Goal: Information Seeking & Learning: Learn about a topic

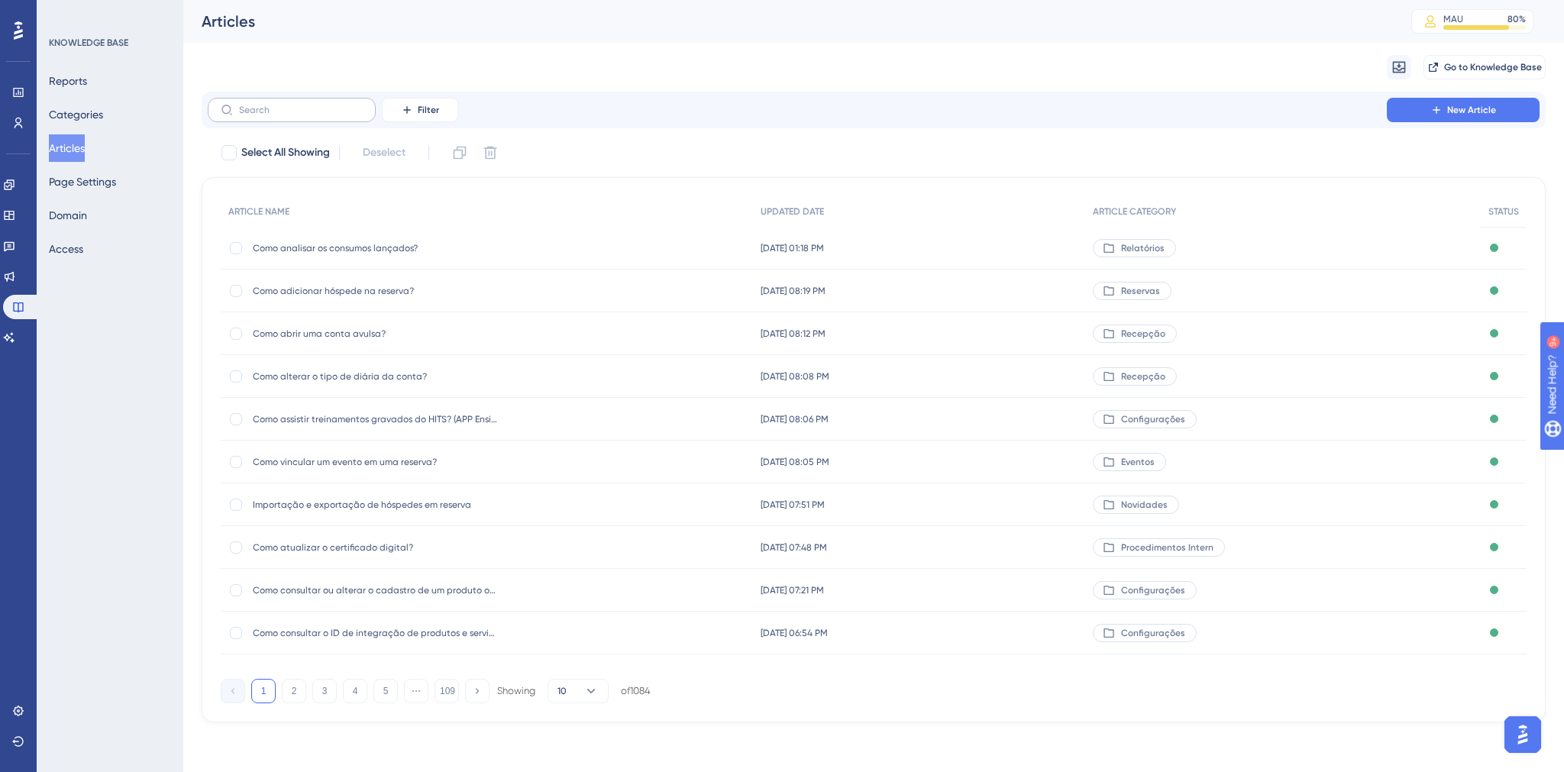
click at [293, 117] on label at bounding box center [292, 110] width 168 height 24
click at [293, 115] on input "text" at bounding box center [301, 110] width 124 height 11
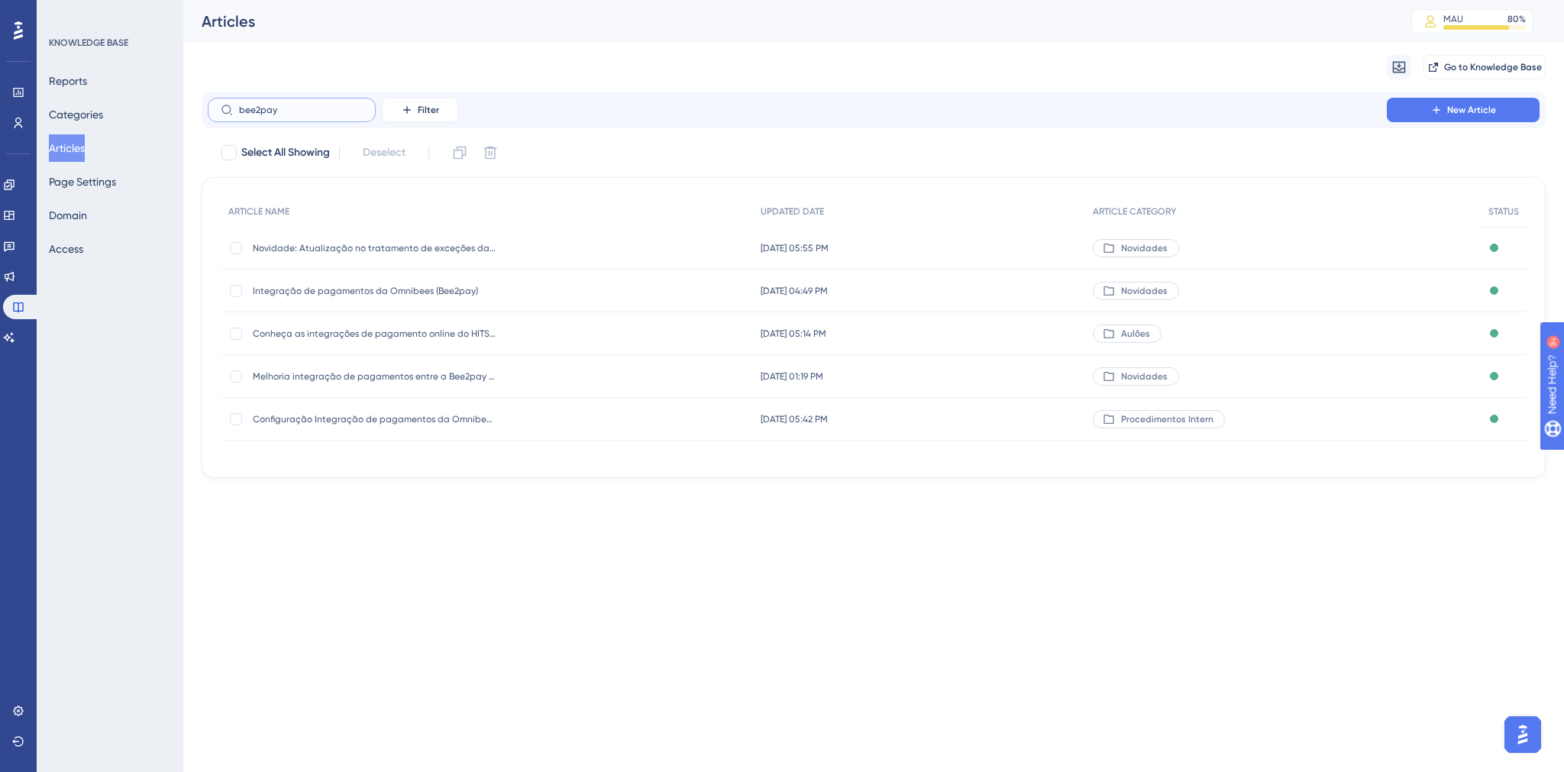
type input "bee2pay"
click at [379, 290] on span "Integração de pagamentos da Omnibees (Bee2pay)" at bounding box center [375, 291] width 244 height 12
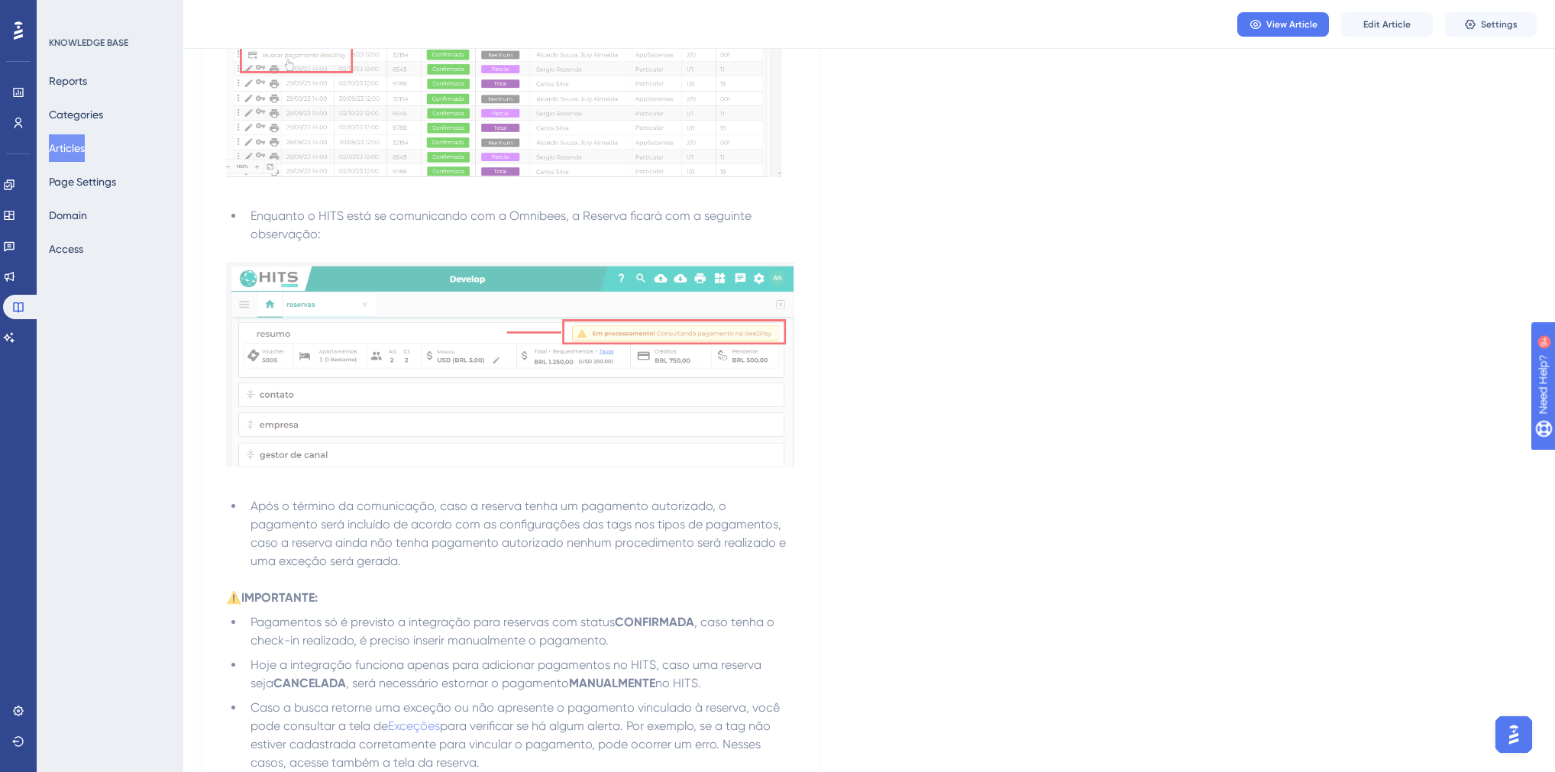
scroll to position [3728, 0]
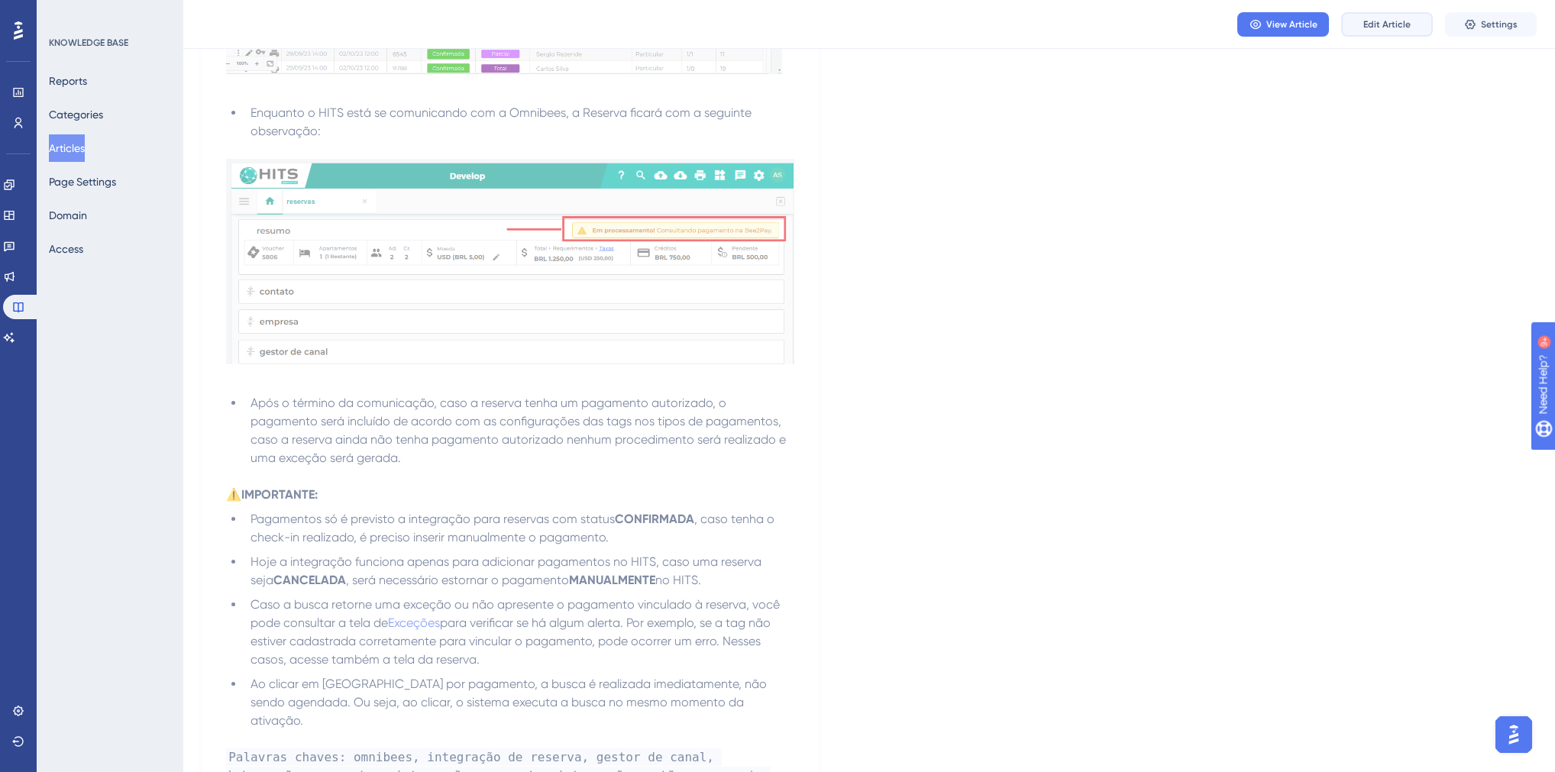
click at [1357, 22] on button "Edit Article" at bounding box center [1387, 24] width 92 height 24
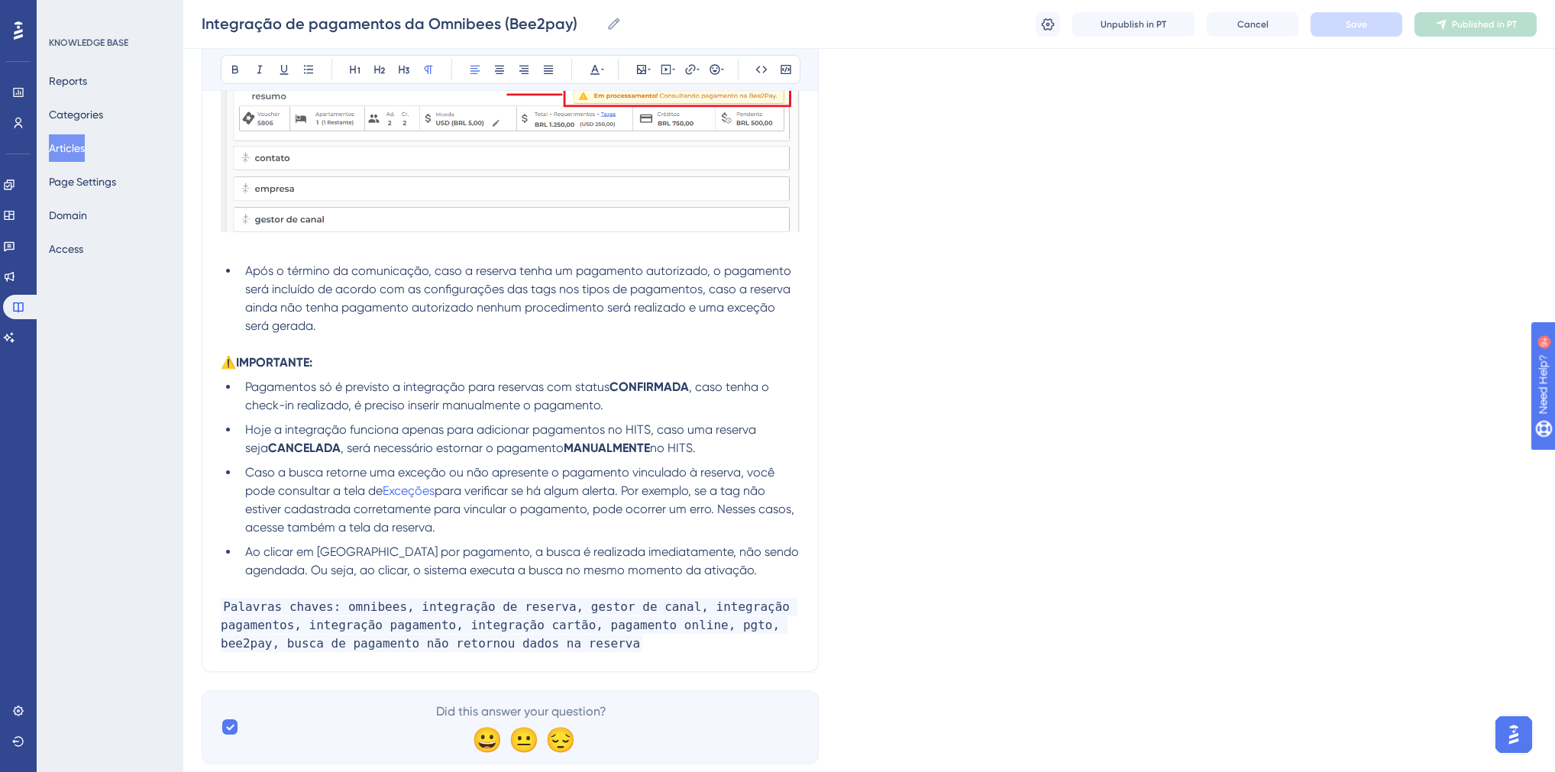
scroll to position [3977, 0]
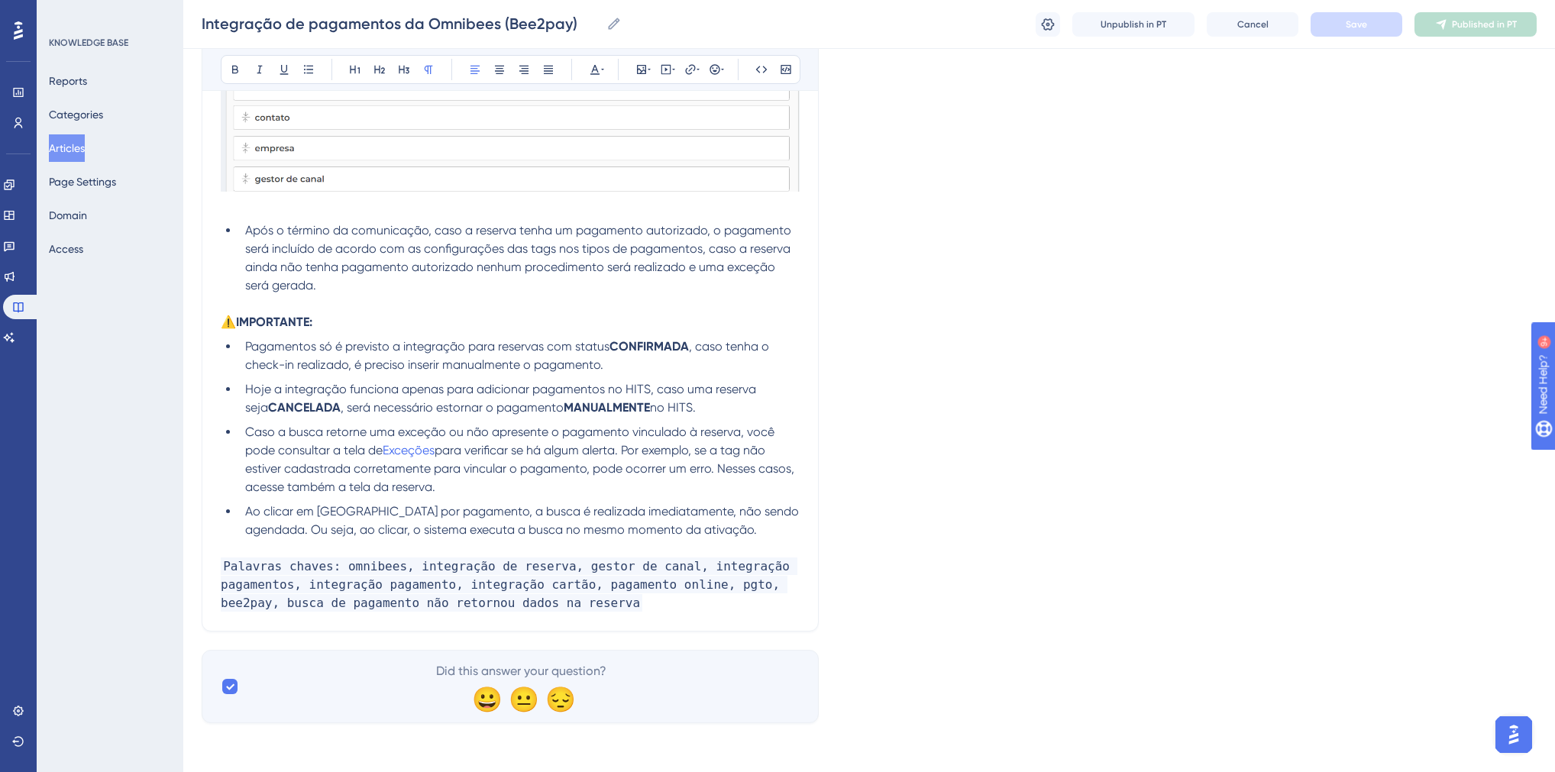
click at [342, 346] on span "Pagamentos só é previsto a integração para reservas com status" at bounding box center [427, 346] width 364 height 15
click at [247, 343] on span "Pagamentos só é previsto a integração para reservas com status" at bounding box center [427, 346] width 364 height 15
click at [687, 410] on li "Hoje a integração funciona apenas para adicionar pagamentos no HITS, caso uma r…" at bounding box center [519, 398] width 561 height 37
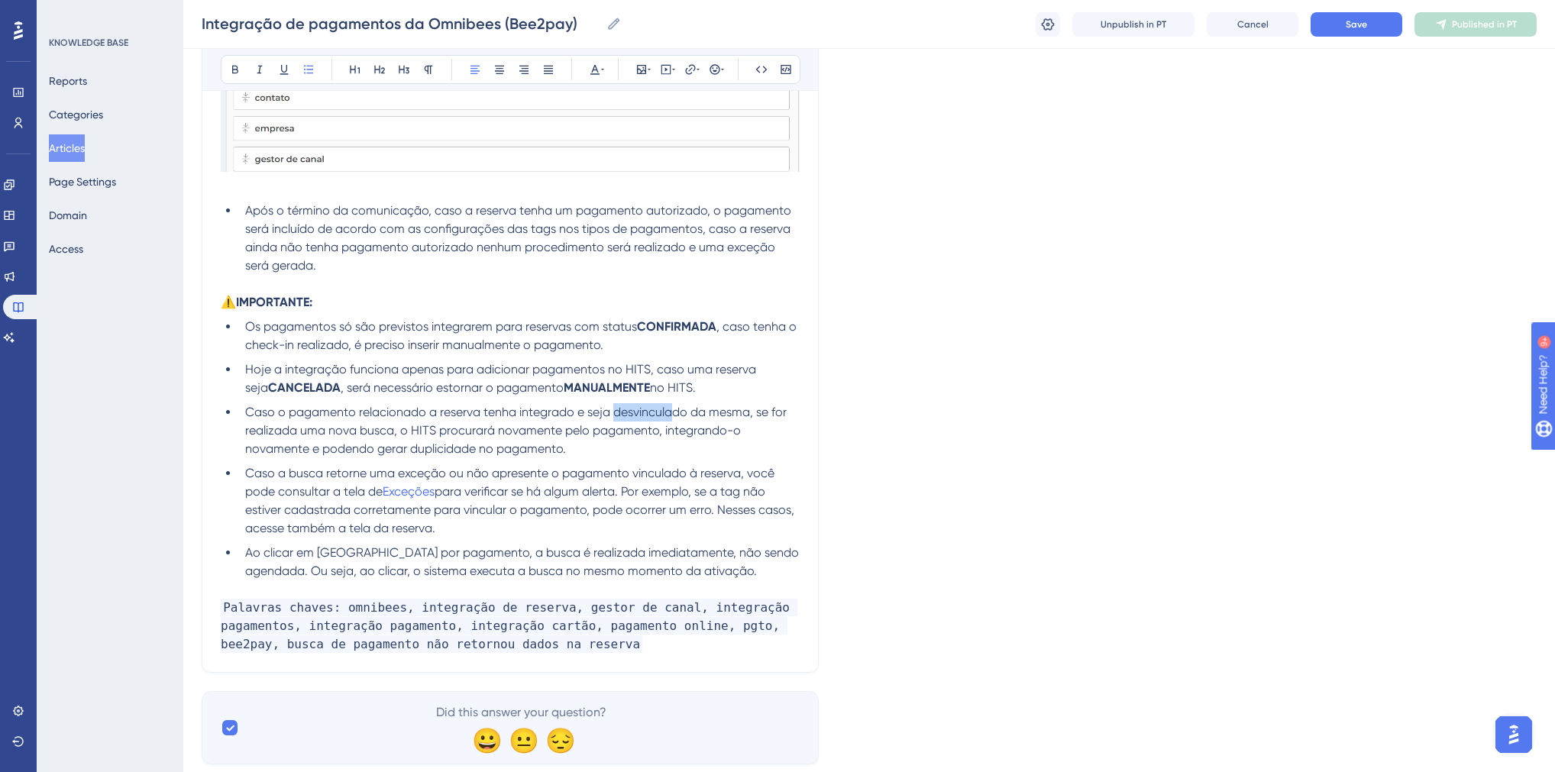
drag, startPoint x: 614, startPoint y: 433, endPoint x: 679, endPoint y: 437, distance: 65.0
click at [673, 436] on span "Caso o pagamento relacionado a reserva tenha integrado e seja desvinculado da m…" at bounding box center [517, 430] width 545 height 51
click at [684, 435] on span "Caso o pagamento relacionado a reserva tenha integrado e seja desvinculado da m…" at bounding box center [517, 430] width 545 height 51
click at [590, 458] on li "Caso o pagamento relacionado a reserva tenha integrado e seja desvinculado da m…" at bounding box center [519, 430] width 561 height 55
click at [1371, 28] on button "Save" at bounding box center [1357, 24] width 92 height 24
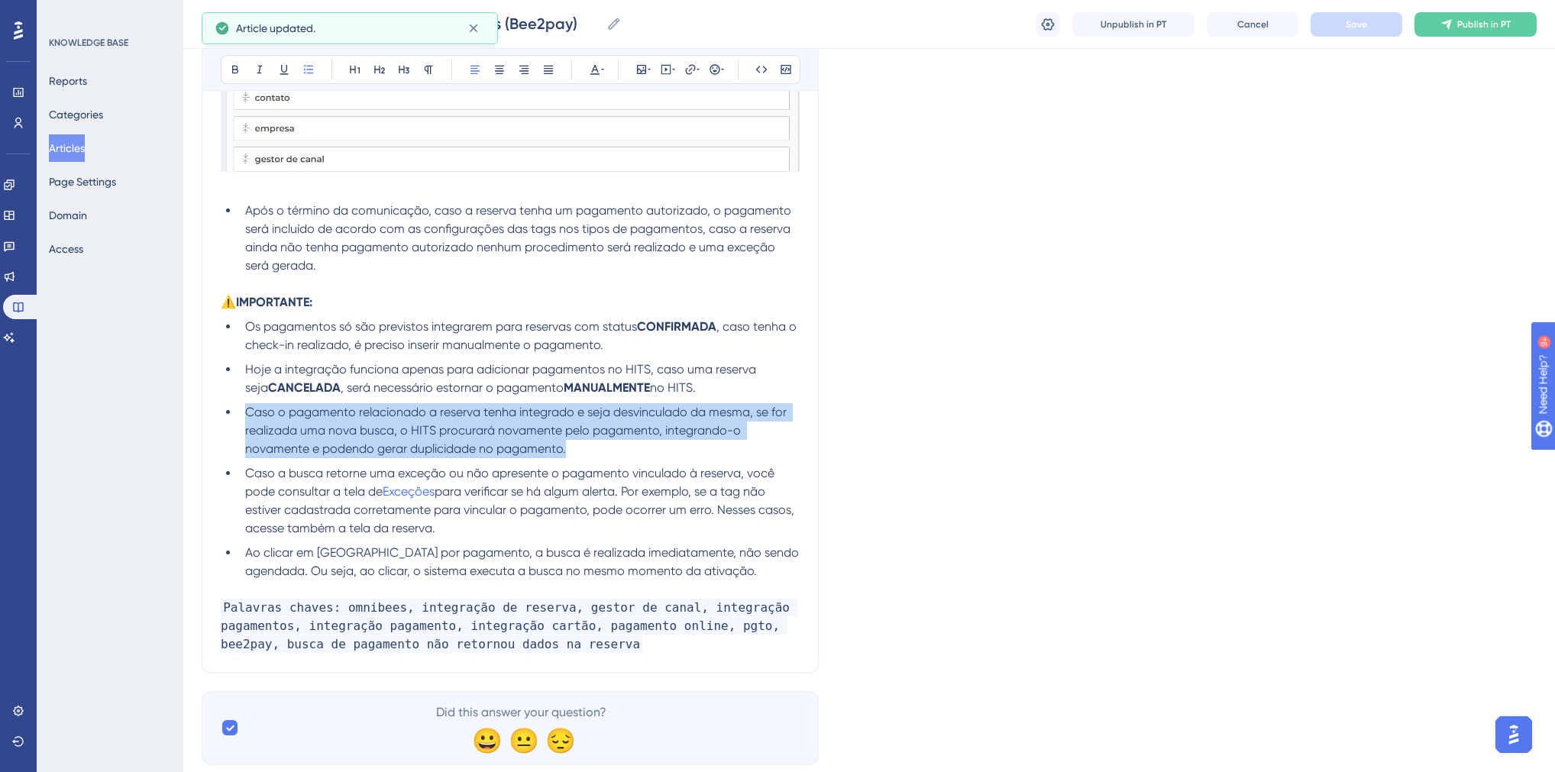
drag, startPoint x: 561, startPoint y: 469, endPoint x: 236, endPoint y: 431, distance: 327.6
click at [236, 431] on ul "Os pagamentos só são previstos integrarem para reservas com status CONFIRMADA ,…" at bounding box center [510, 449] width 579 height 263
click at [538, 456] on span "Caso o pagamento relacionado a reserva tenha integrado e seja desvinculado da m…" at bounding box center [517, 430] width 545 height 51
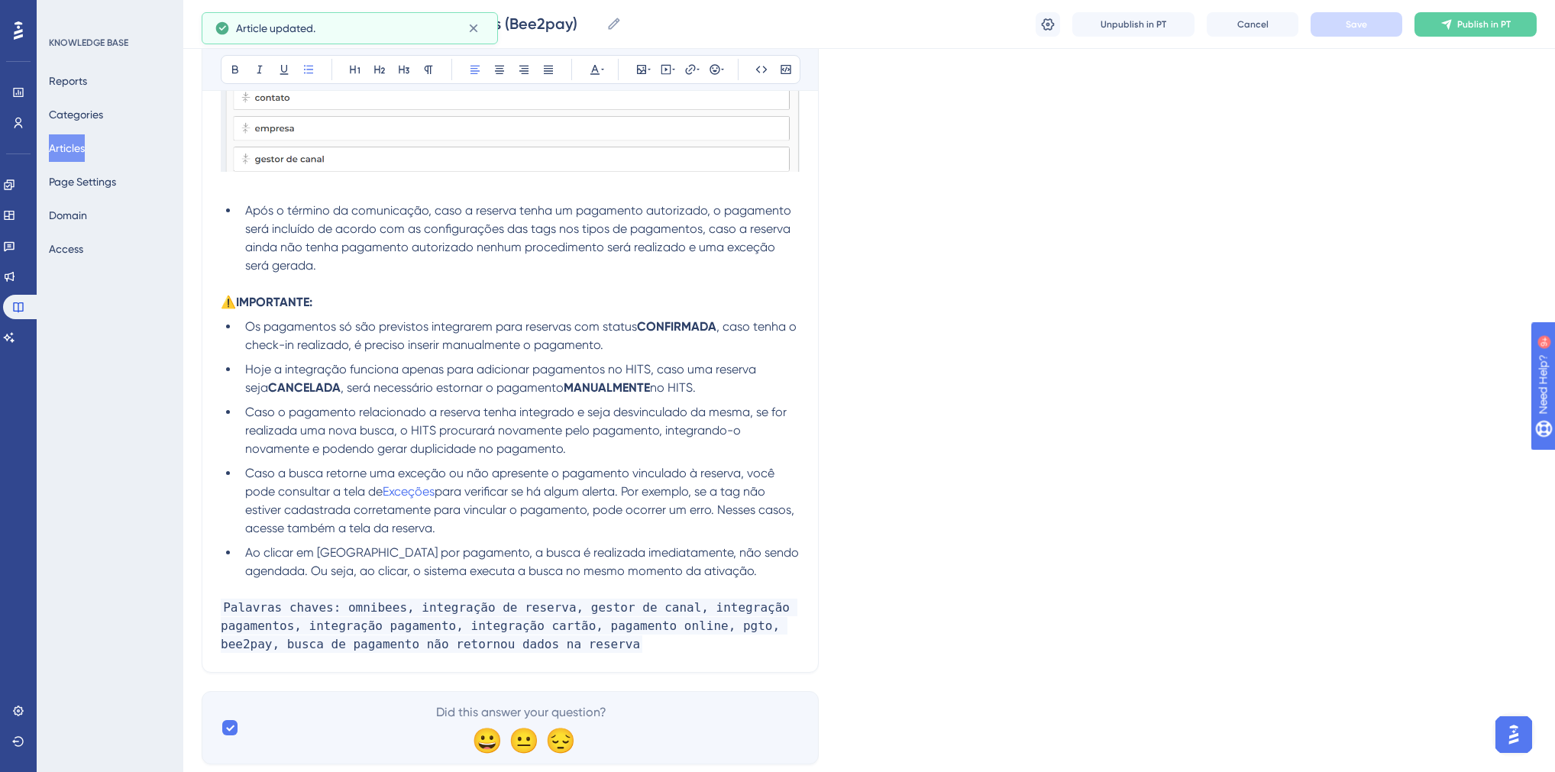
click at [564, 456] on span "Caso o pagamento relacionado a reserva tenha integrado e seja desvinculado da m…" at bounding box center [517, 430] width 545 height 51
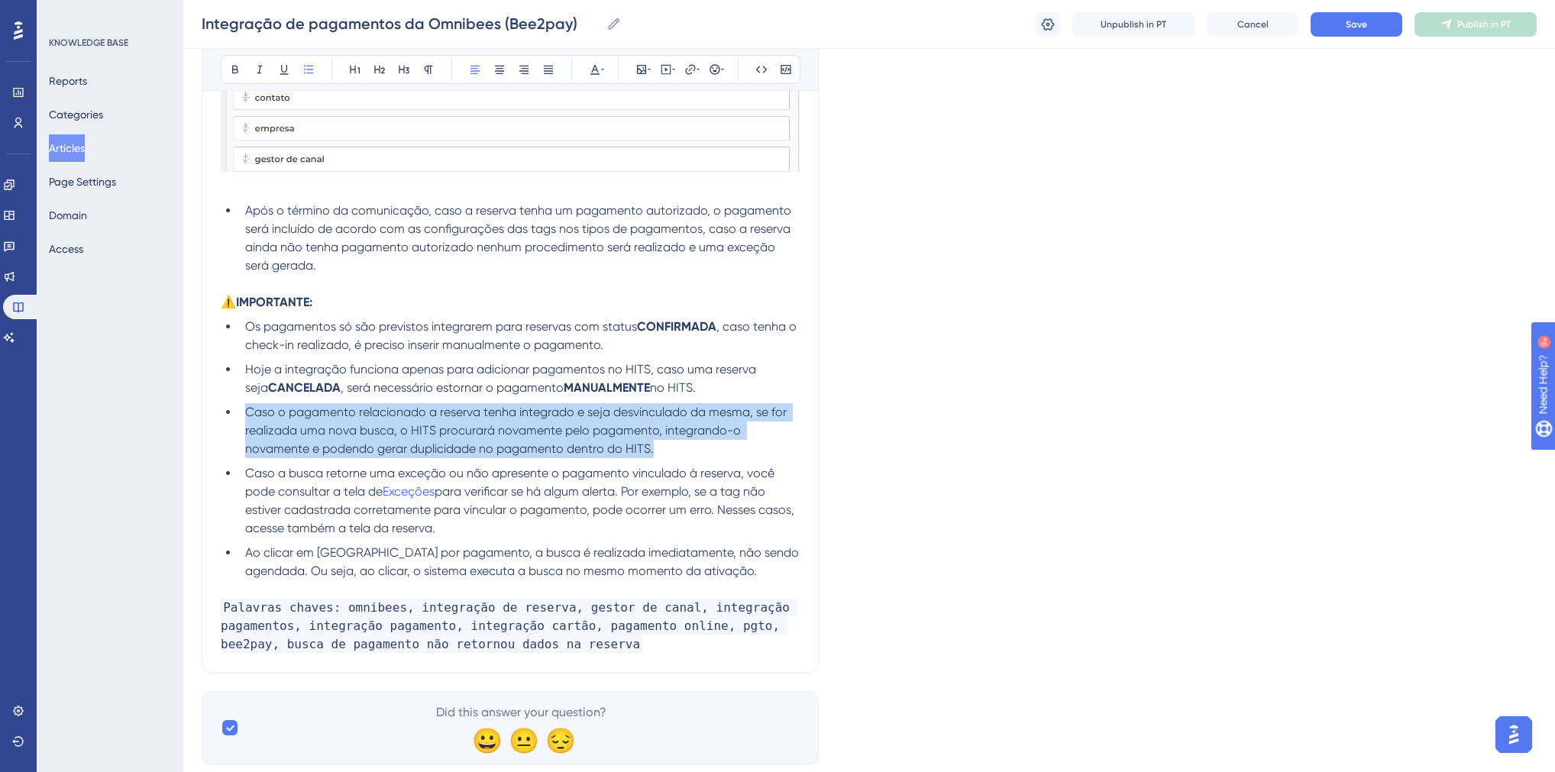
drag, startPoint x: 660, startPoint y: 467, endPoint x: 247, endPoint y: 429, distance: 414.3
click at [247, 429] on li "Caso o pagamento relacionado a reserva tenha integrado e seja desvinculado da m…" at bounding box center [519, 430] width 561 height 55
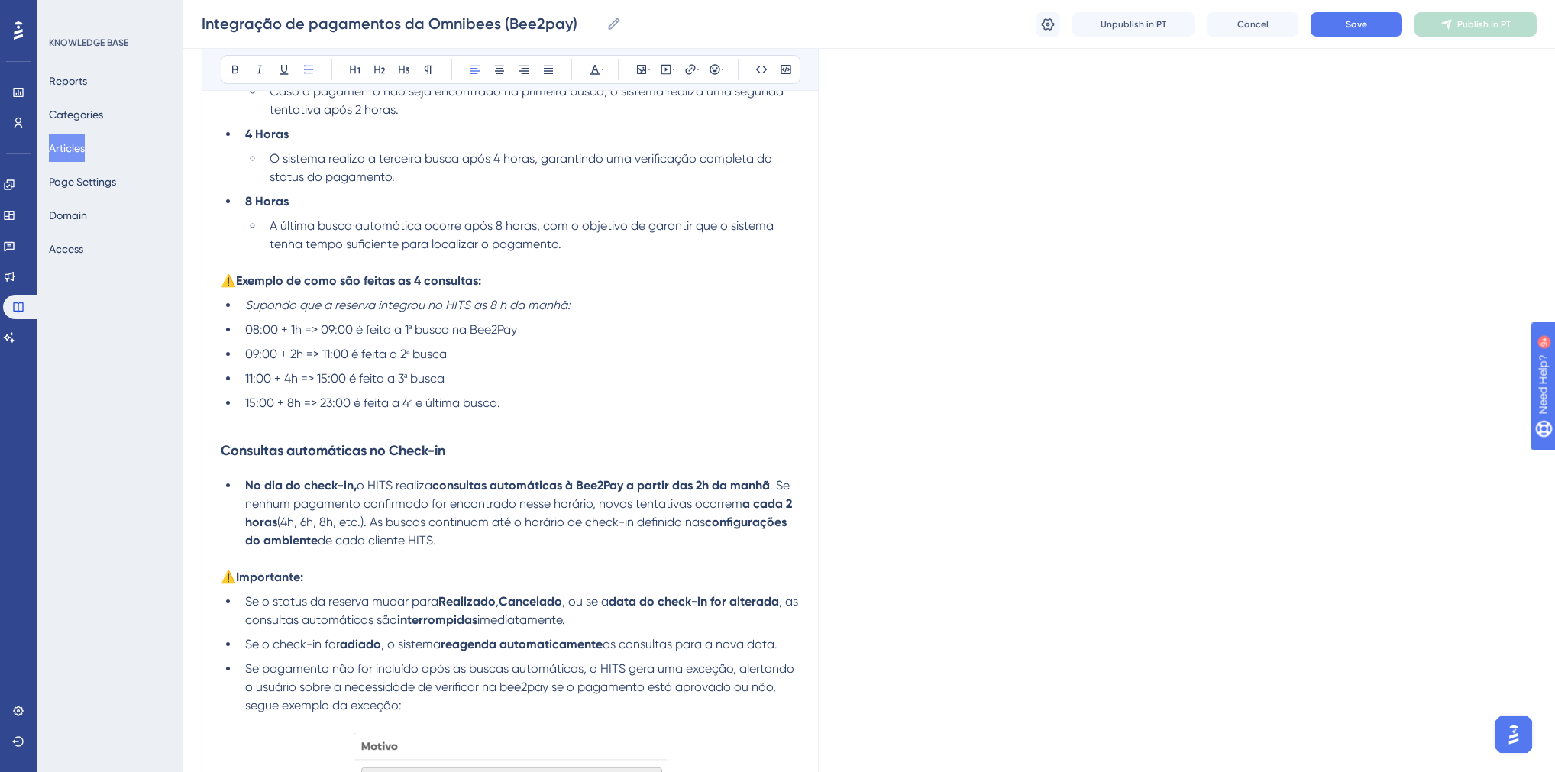
scroll to position [863, 0]
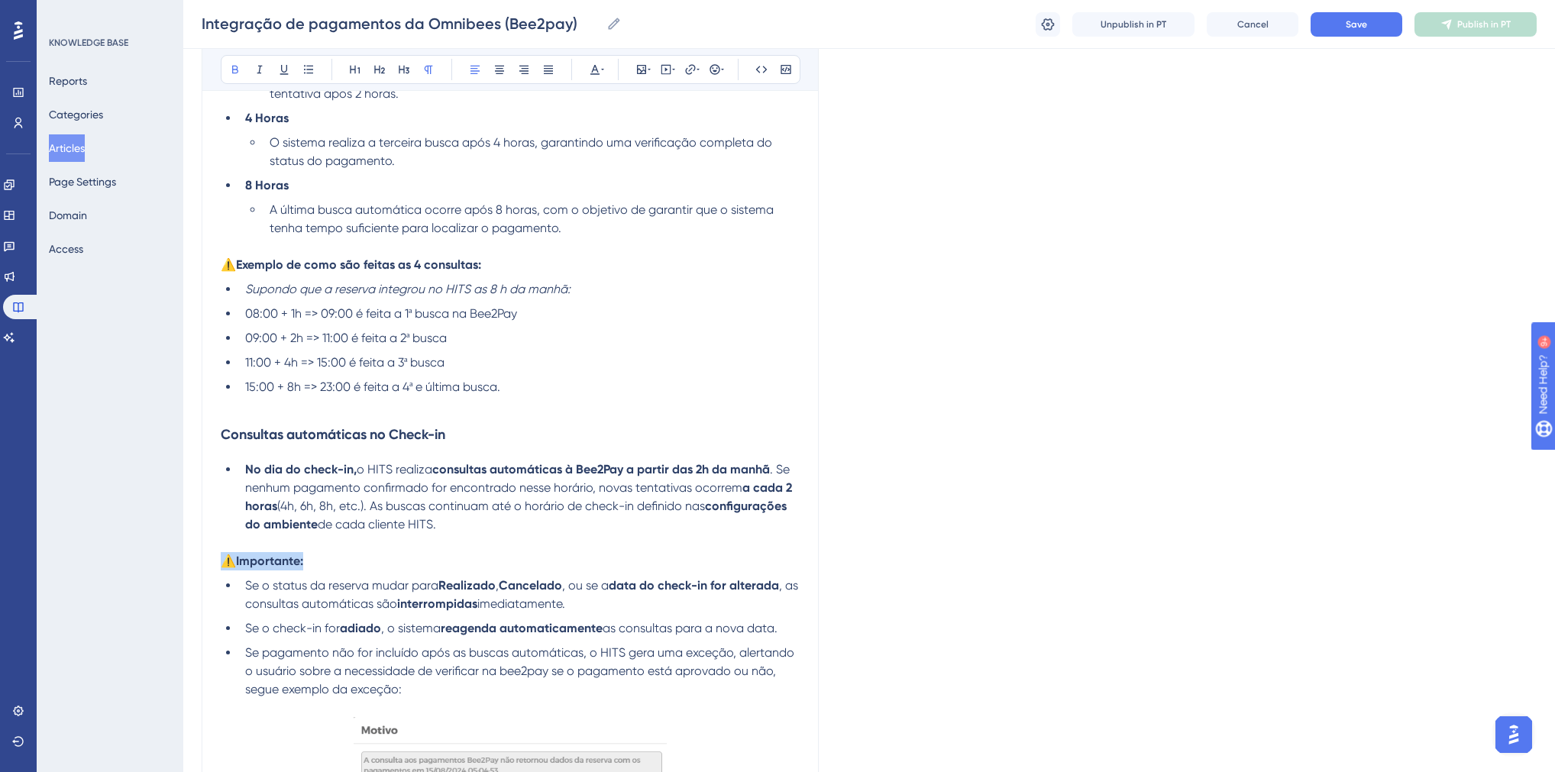
drag, startPoint x: 315, startPoint y: 564, endPoint x: 224, endPoint y: 565, distance: 90.9
click at [224, 565] on p "⚠️Importante:" at bounding box center [510, 561] width 579 height 18
copy strong "⚠️Importante:"
click at [399, 422] on h3 "Consultas automáticas no Check-in" at bounding box center [510, 435] width 579 height 40
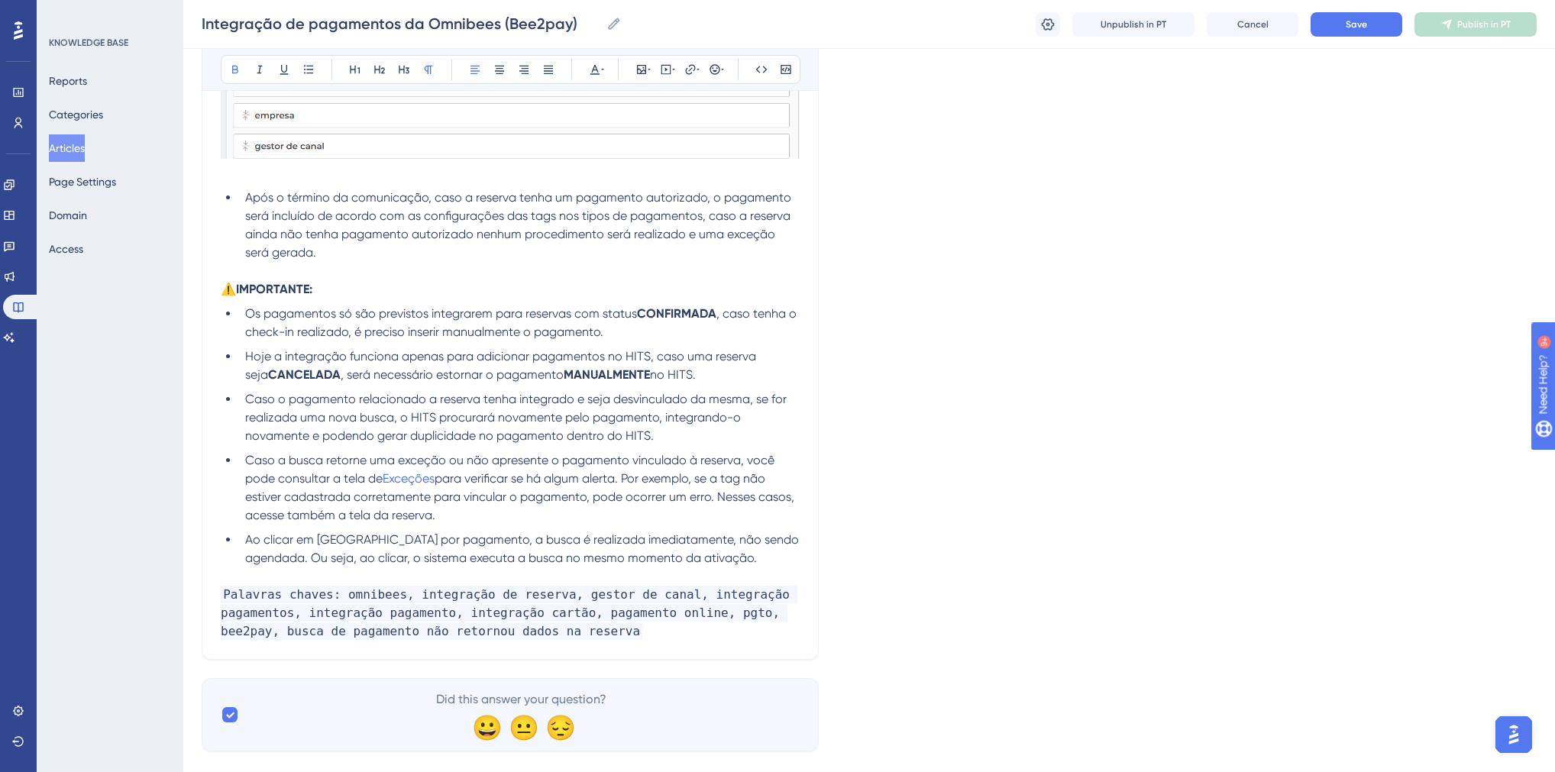
scroll to position [4058, 0]
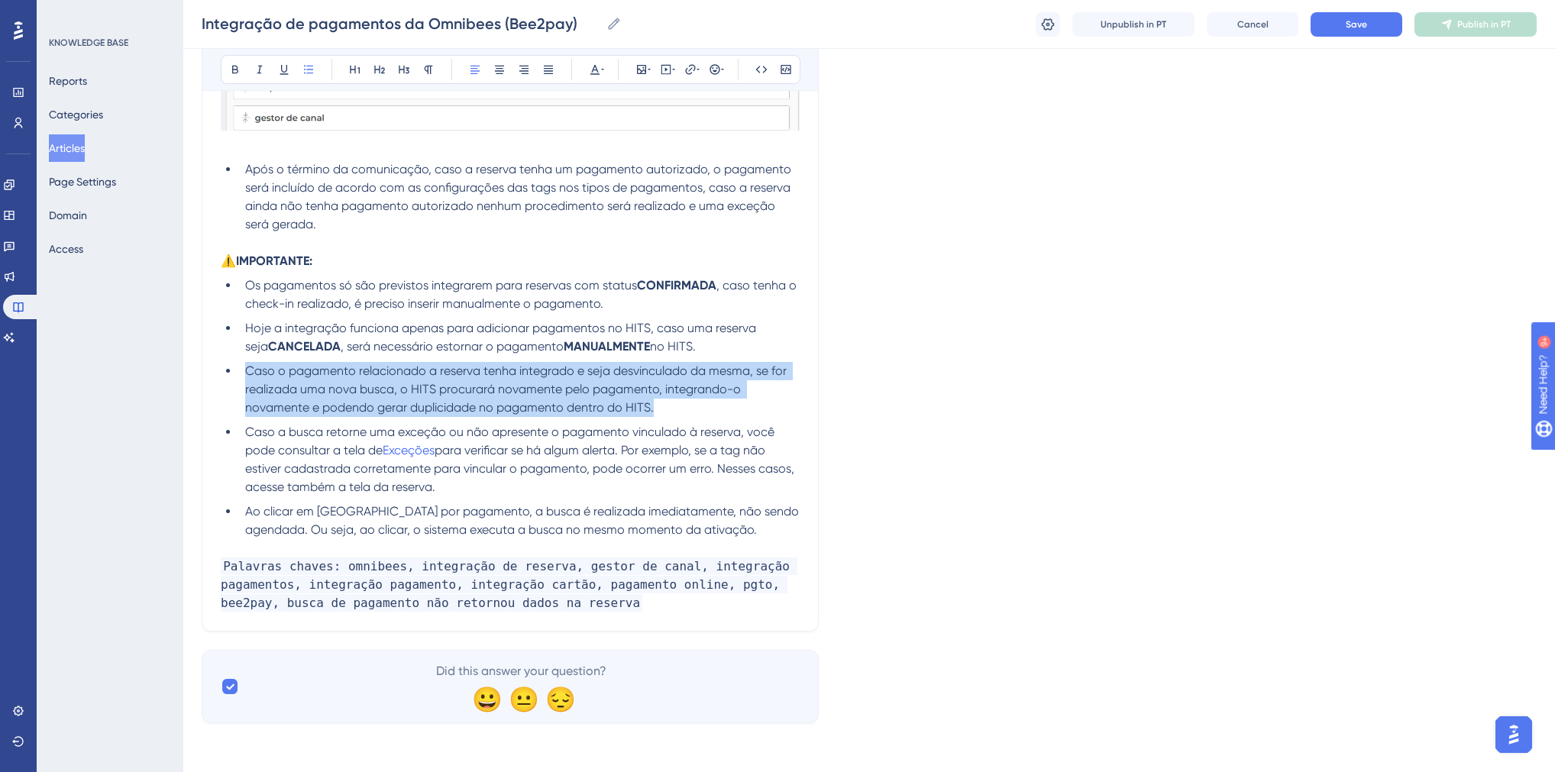
drag, startPoint x: 656, startPoint y: 428, endPoint x: 248, endPoint y: 390, distance: 409.7
click at [248, 390] on li "Caso o pagamento relacionado a reserva tenha integrado e seja desvinculado da m…" at bounding box center [519, 389] width 561 height 55
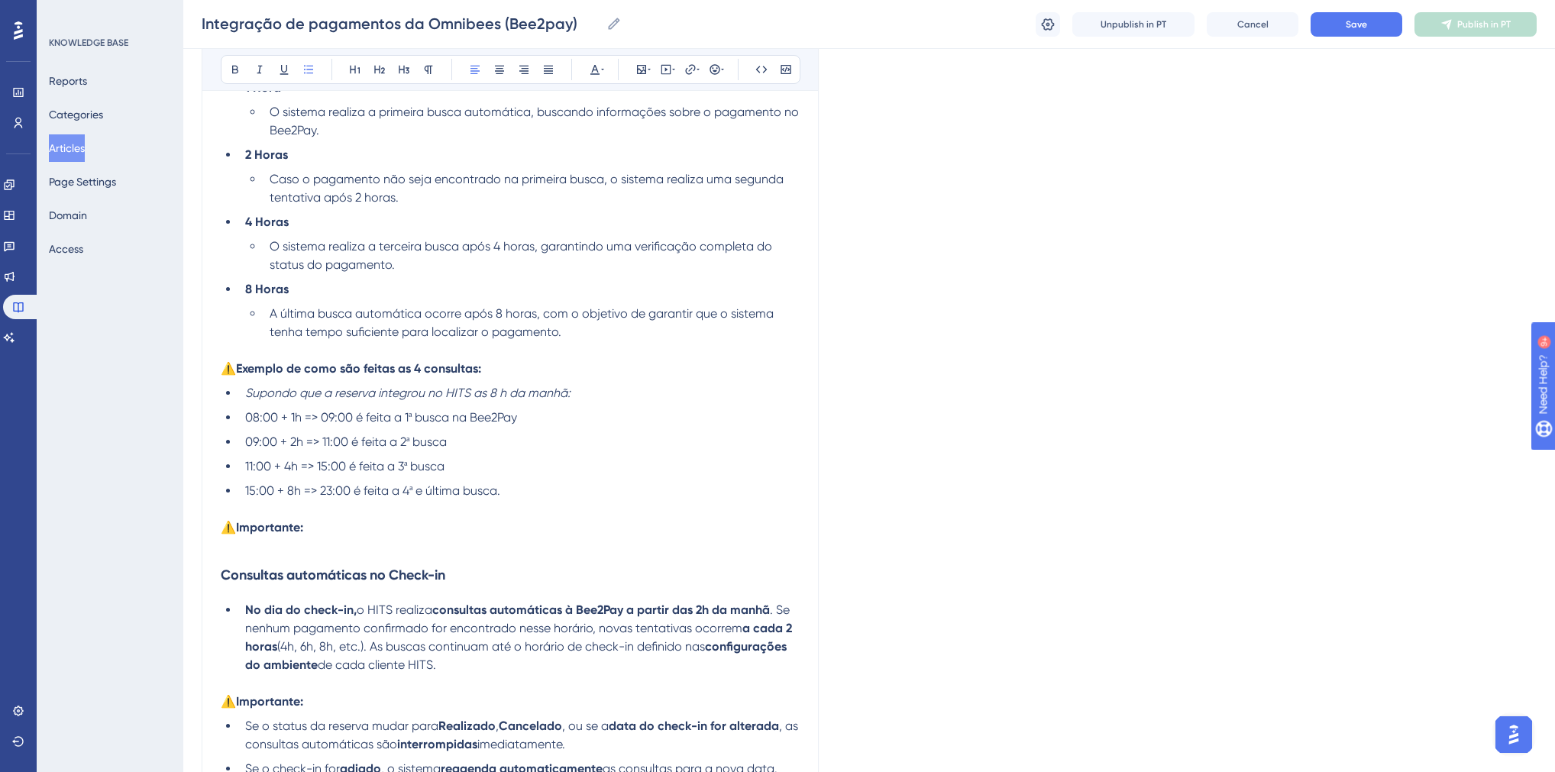
scroll to position [783, 0]
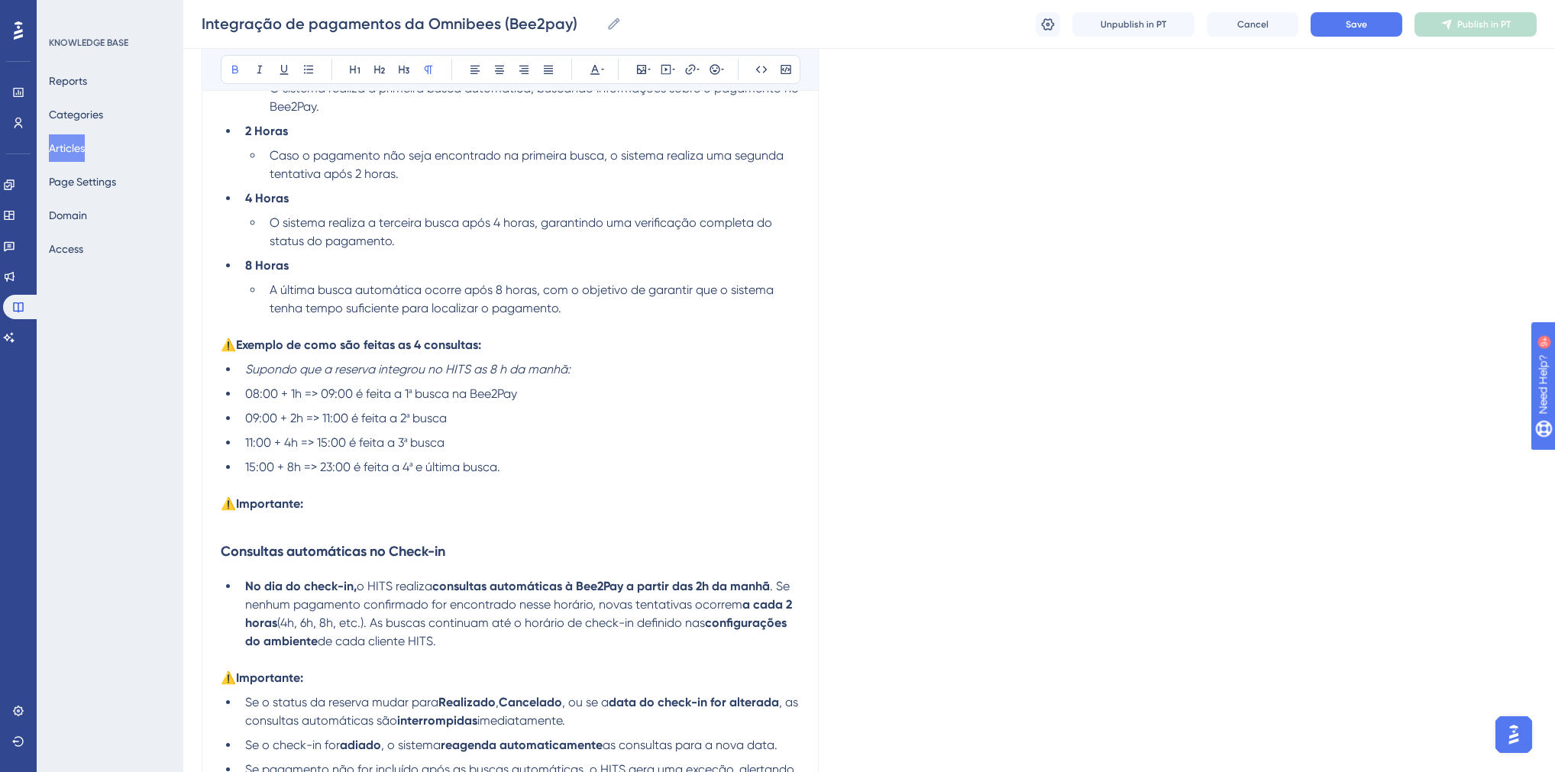
click at [311, 516] on p at bounding box center [510, 522] width 579 height 18
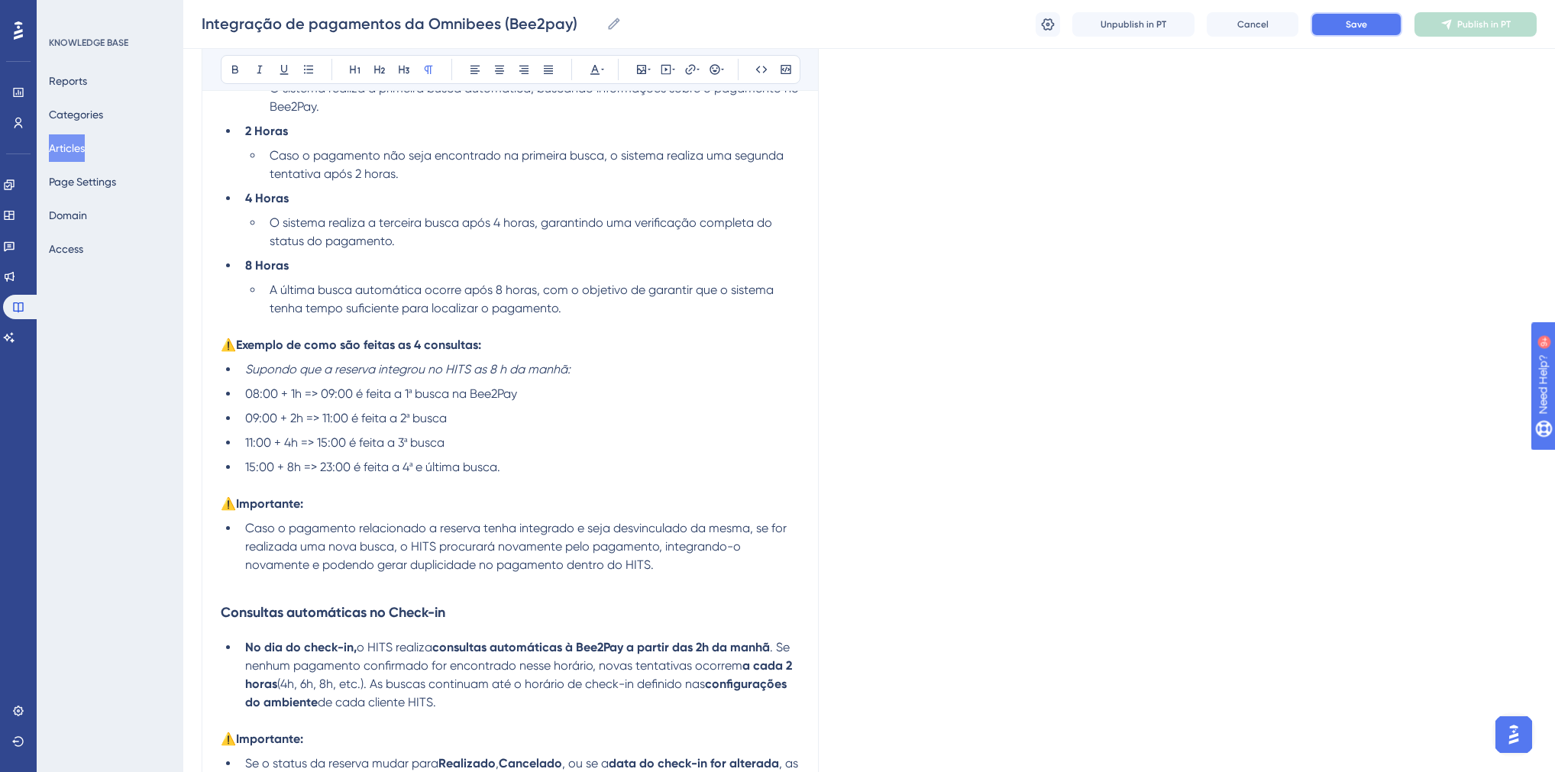
click at [1332, 24] on button "Save" at bounding box center [1357, 24] width 92 height 24
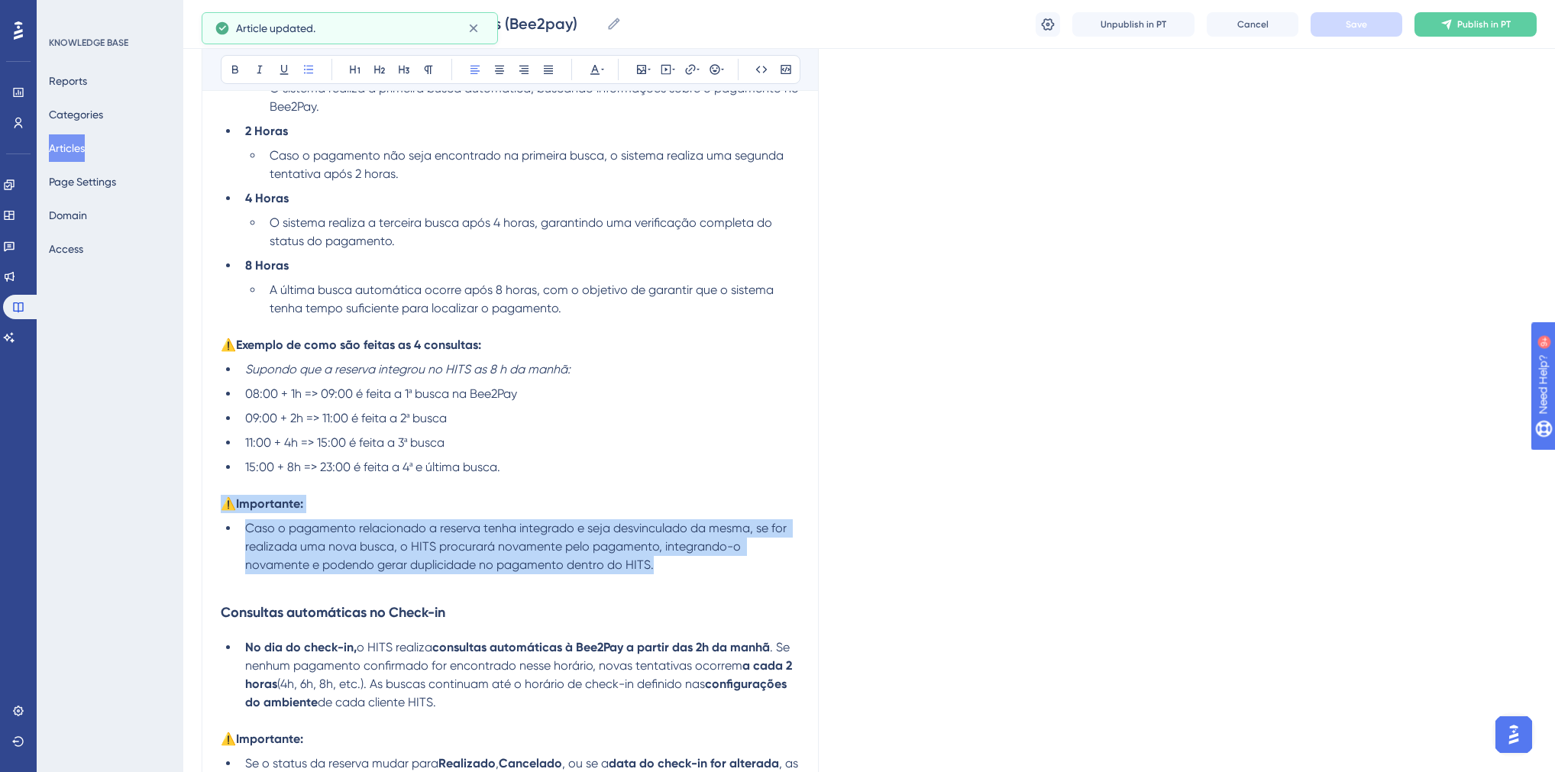
drag, startPoint x: 589, startPoint y: 563, endPoint x: 182, endPoint y: 507, distance: 410.9
copy div "⚠️Importante: Caso o pagamento relacionado a reserva tenha integrado e seja des…"
click at [1458, 21] on span "Publish in PT" at bounding box center [1483, 24] width 53 height 12
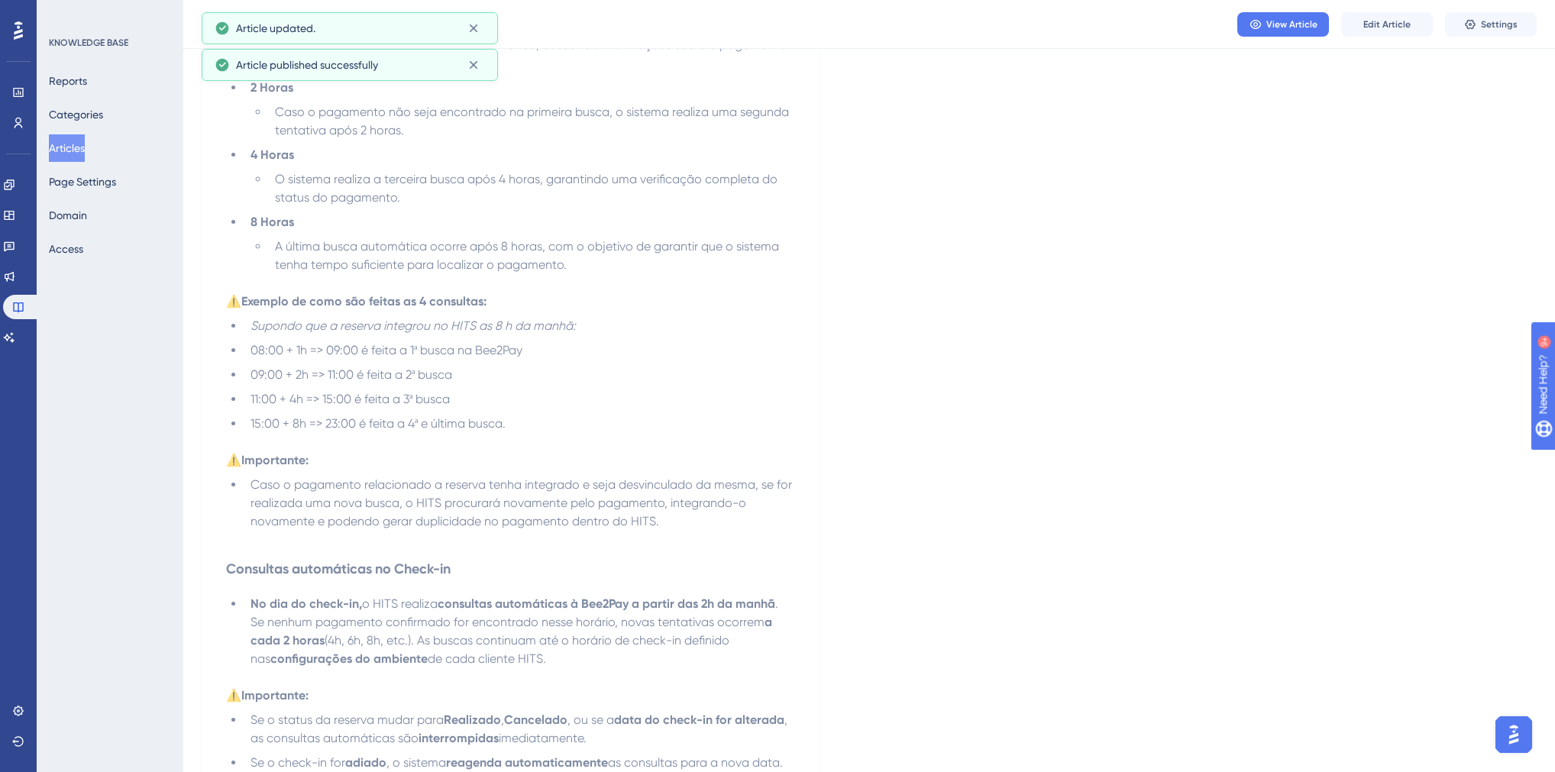
click at [85, 150] on button "Articles" at bounding box center [67, 147] width 36 height 27
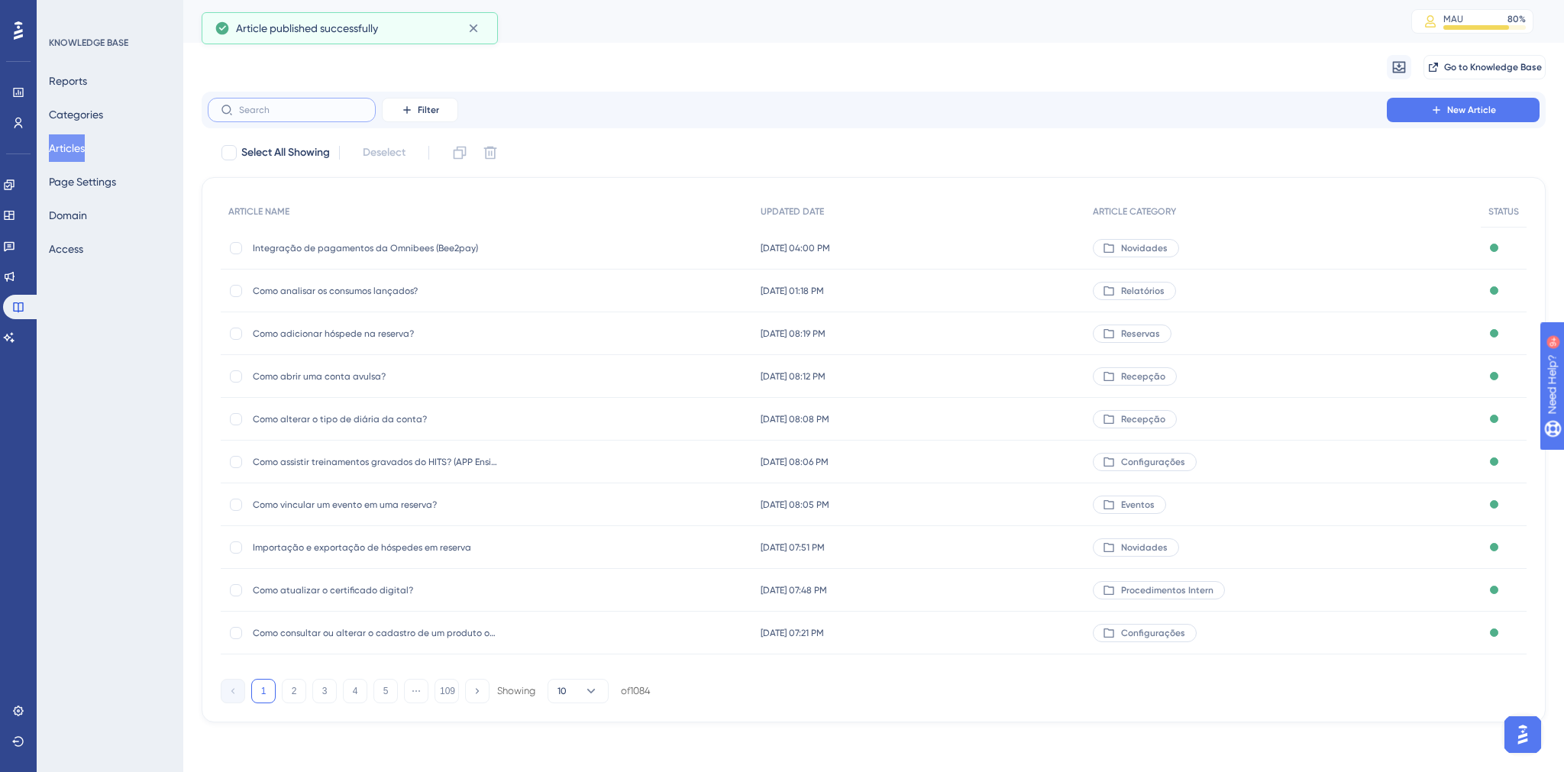
click at [264, 113] on input "text" at bounding box center [301, 110] width 124 height 11
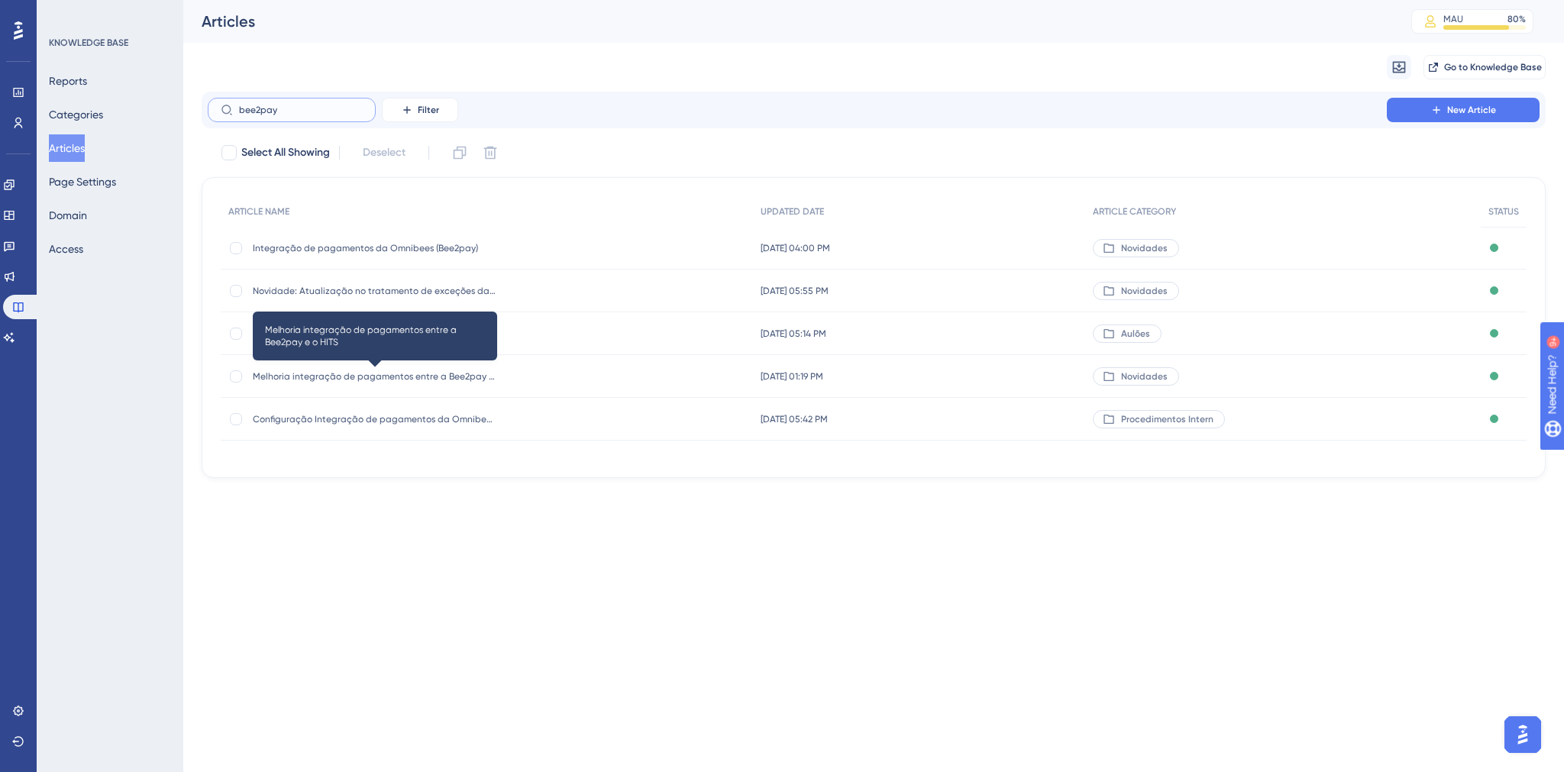
type input "bee2pay"
click at [382, 380] on span "Melhoria integração de pagamentos entre a Bee2pay e o HITS" at bounding box center [375, 376] width 244 height 12
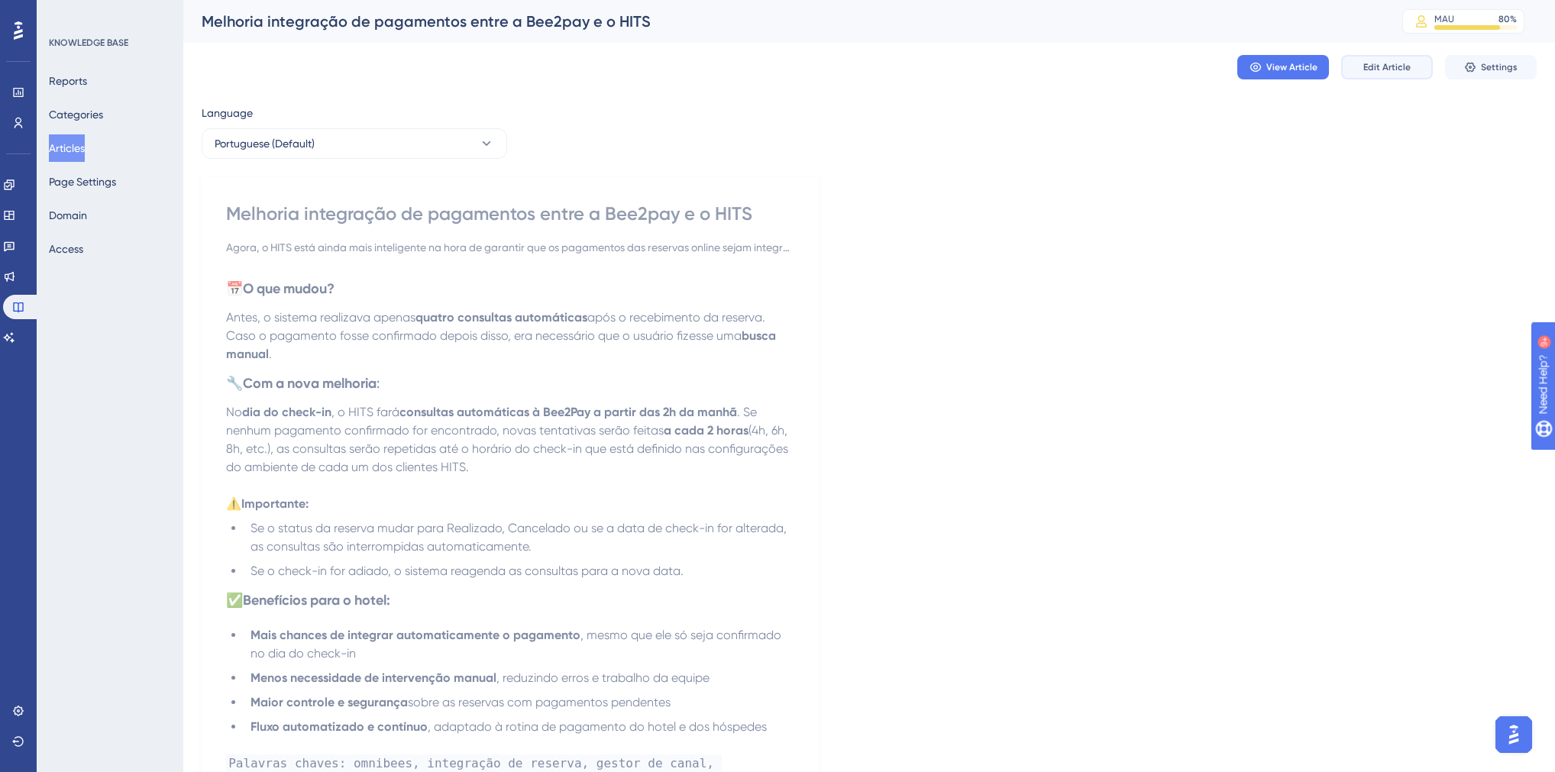
click at [1392, 63] on span "Edit Article" at bounding box center [1386, 67] width 47 height 12
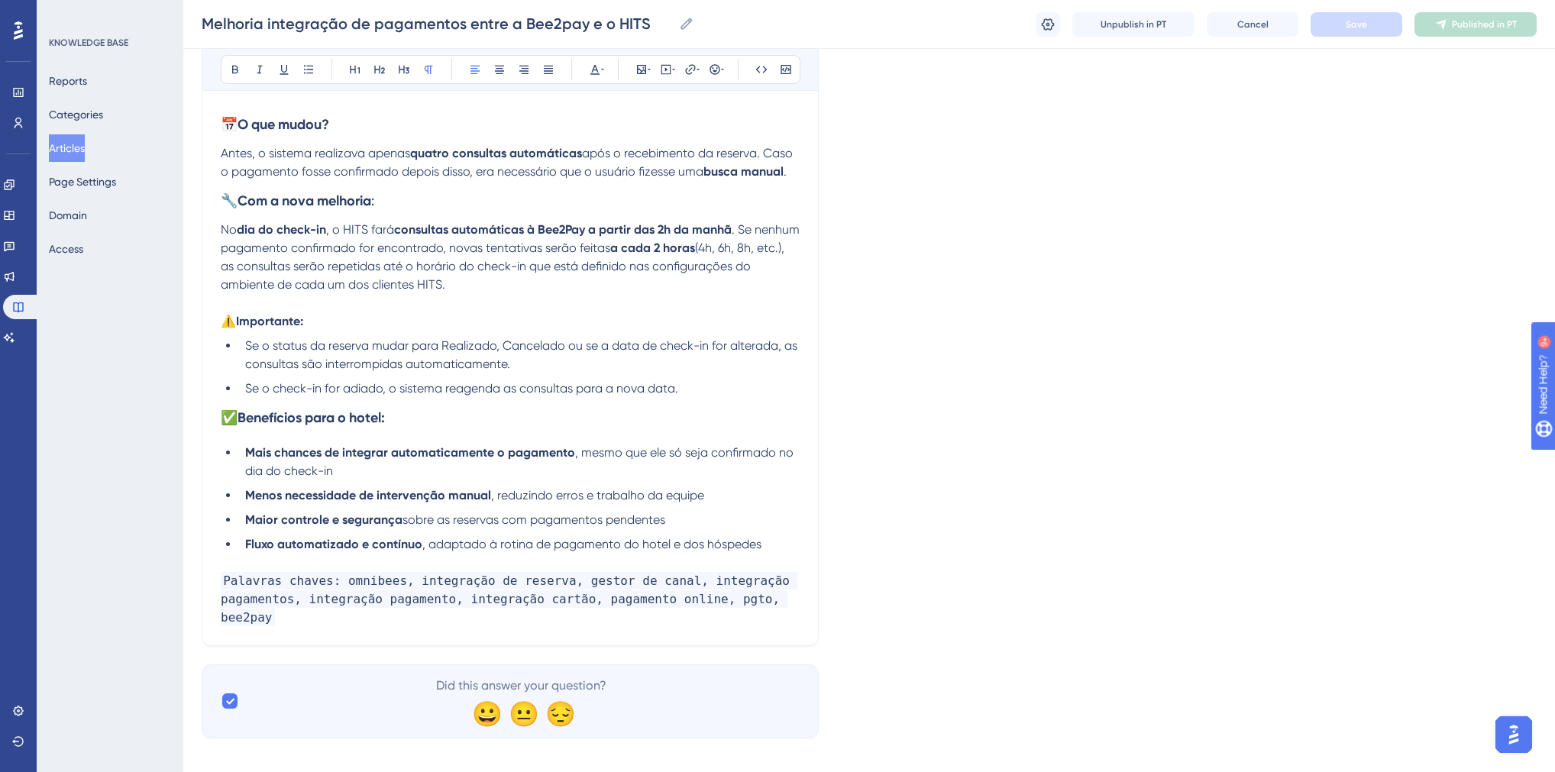
scroll to position [220, 0]
click at [712, 398] on li "Se o check-in for adiado, o sistema reagenda as consultas para a nova data." at bounding box center [519, 389] width 561 height 18
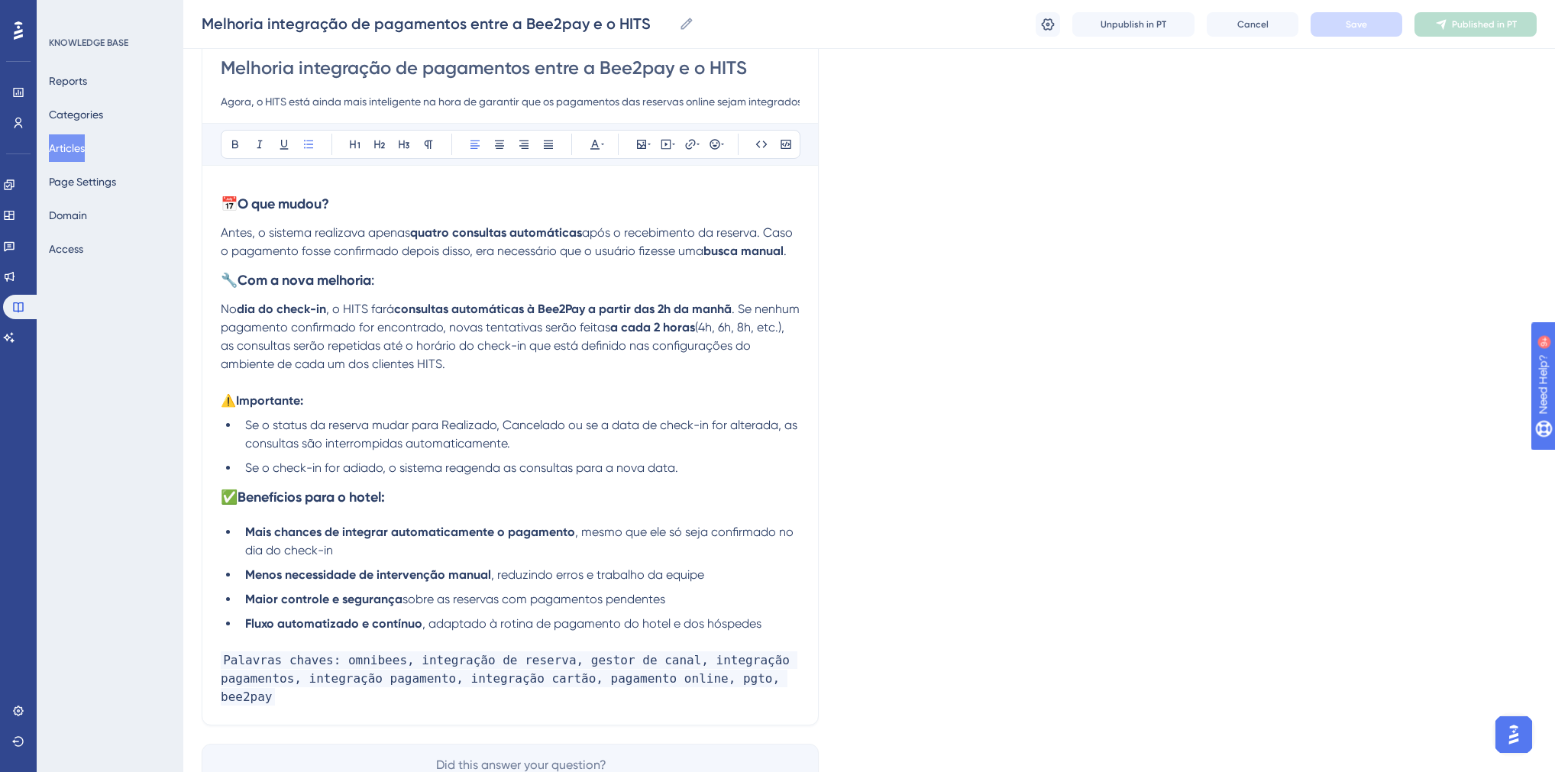
scroll to position [0, 0]
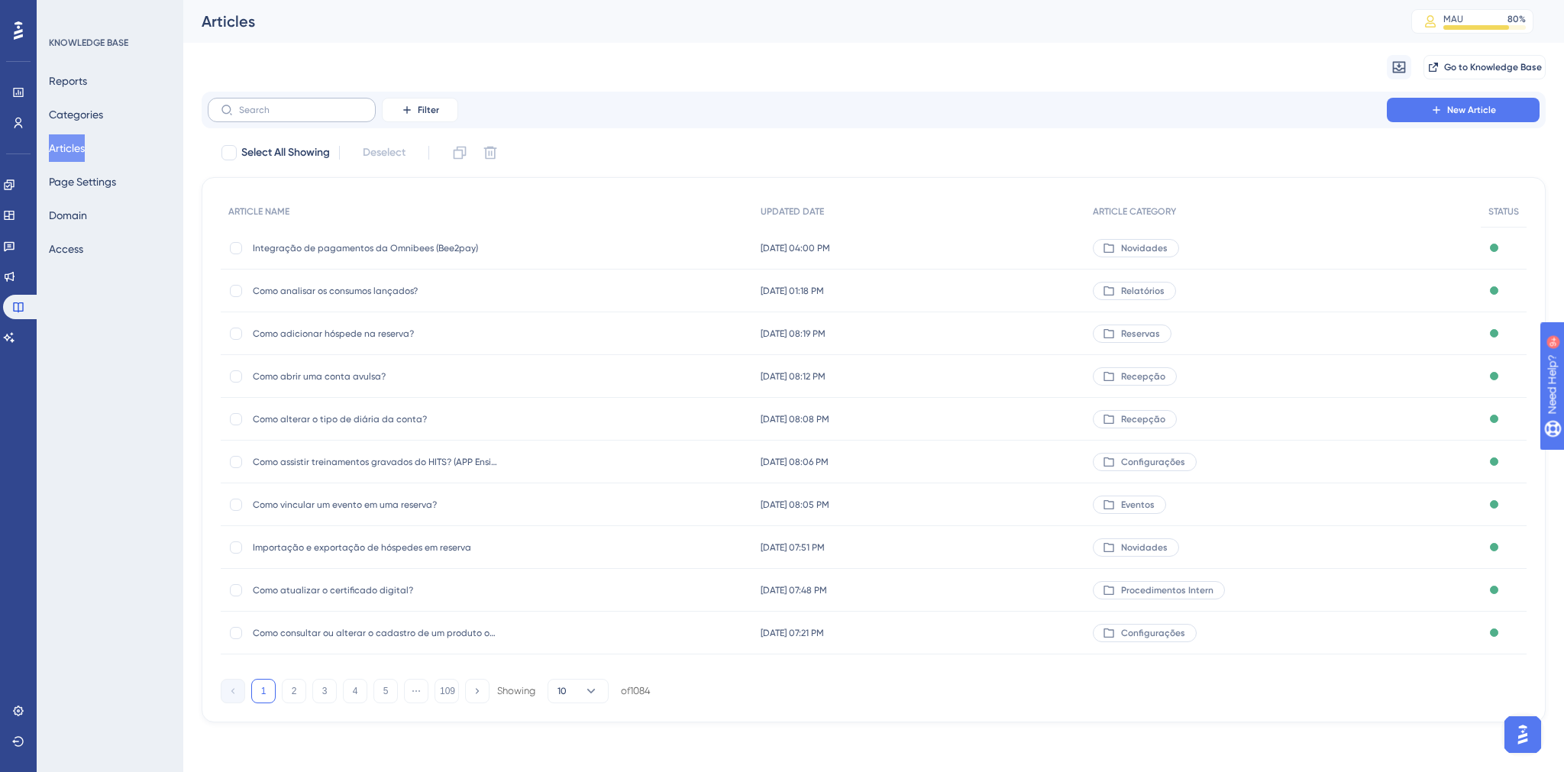
click at [274, 116] on label at bounding box center [292, 110] width 168 height 24
click at [274, 115] on input "text" at bounding box center [301, 110] width 124 height 11
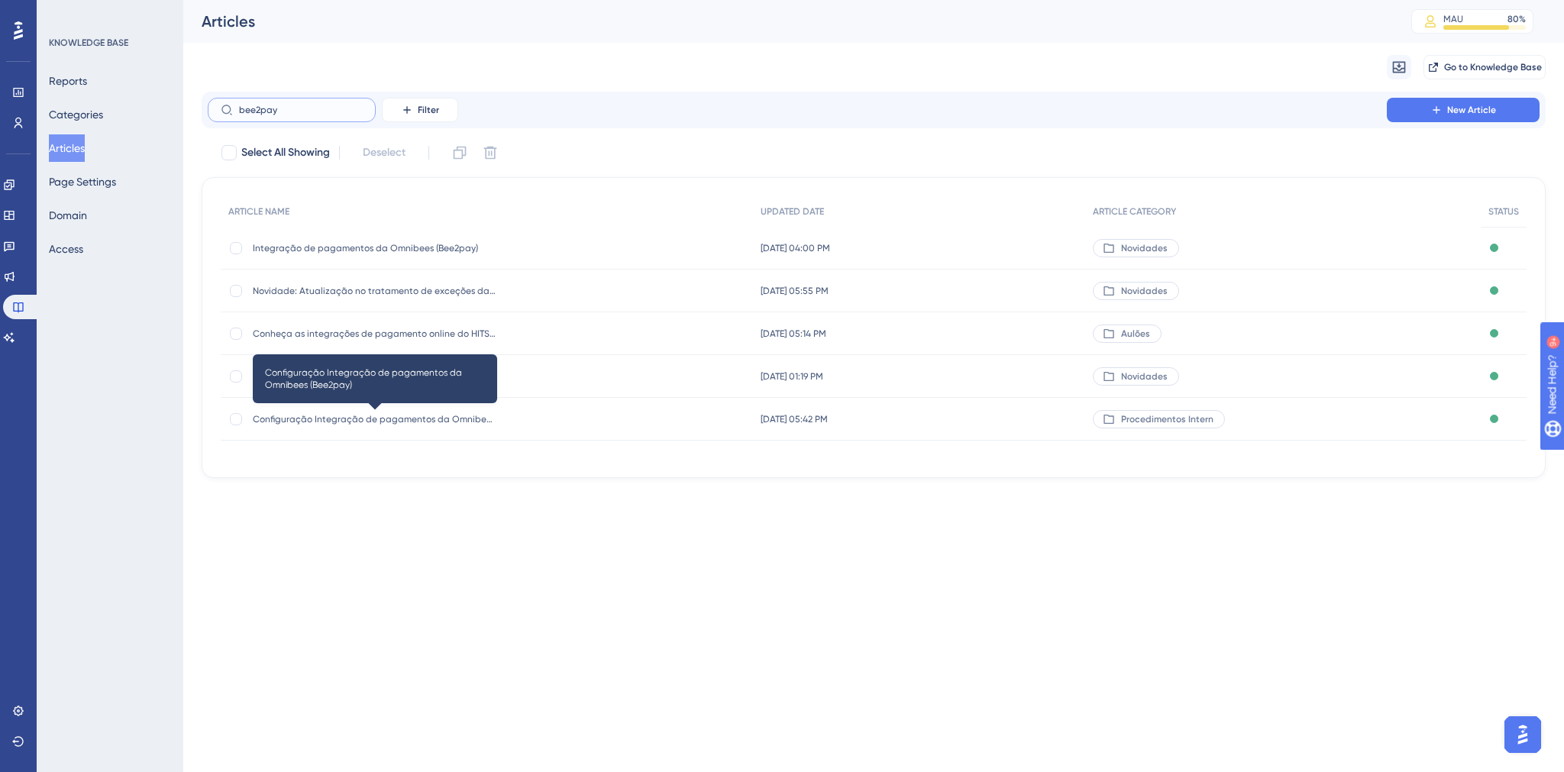
type input "bee2pay"
click at [367, 419] on span "Configuração Integração de pagamentos da Omnibees (Bee2pay)" at bounding box center [375, 419] width 244 height 12
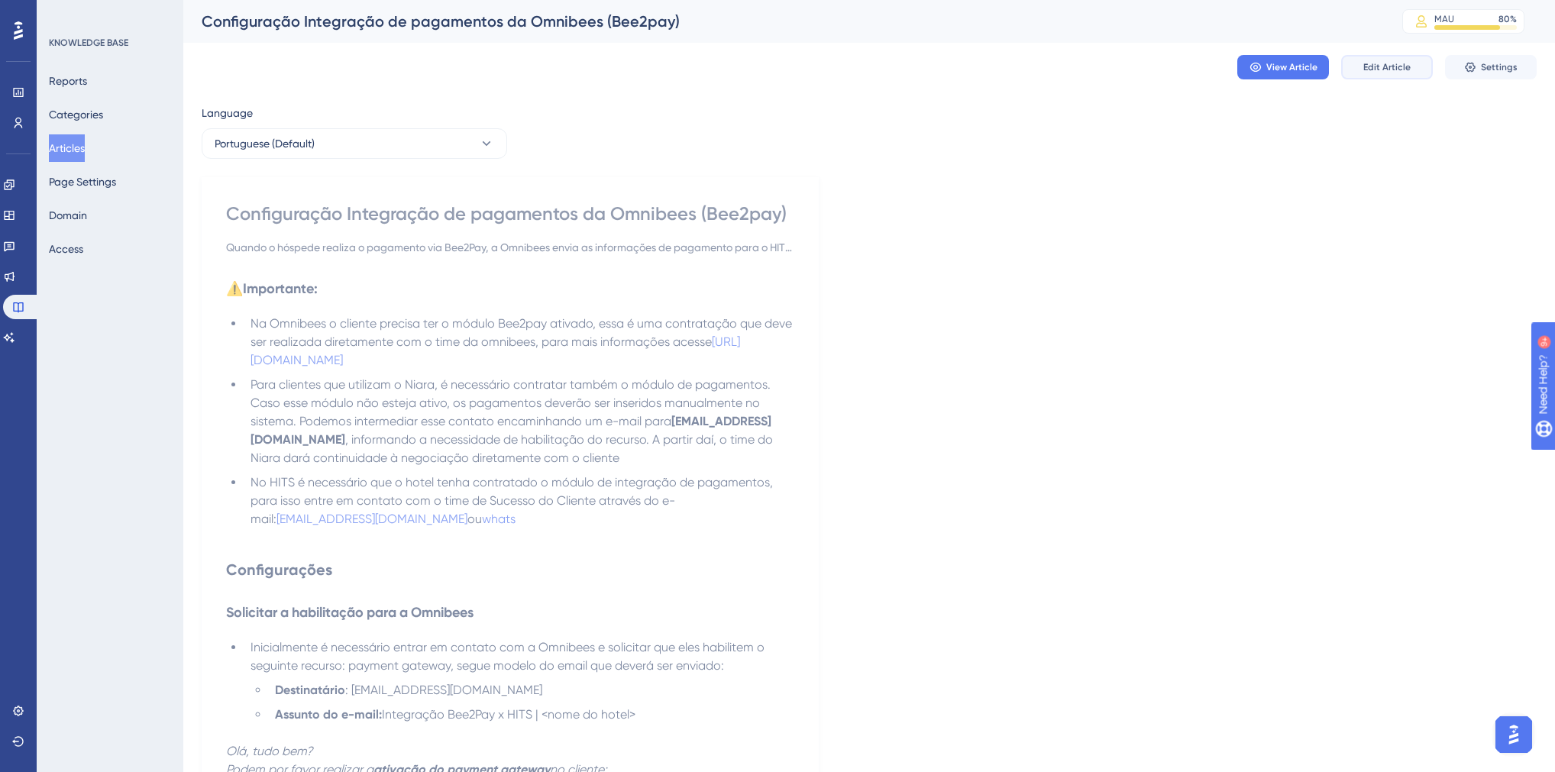
click at [1359, 76] on button "Edit Article" at bounding box center [1387, 67] width 92 height 24
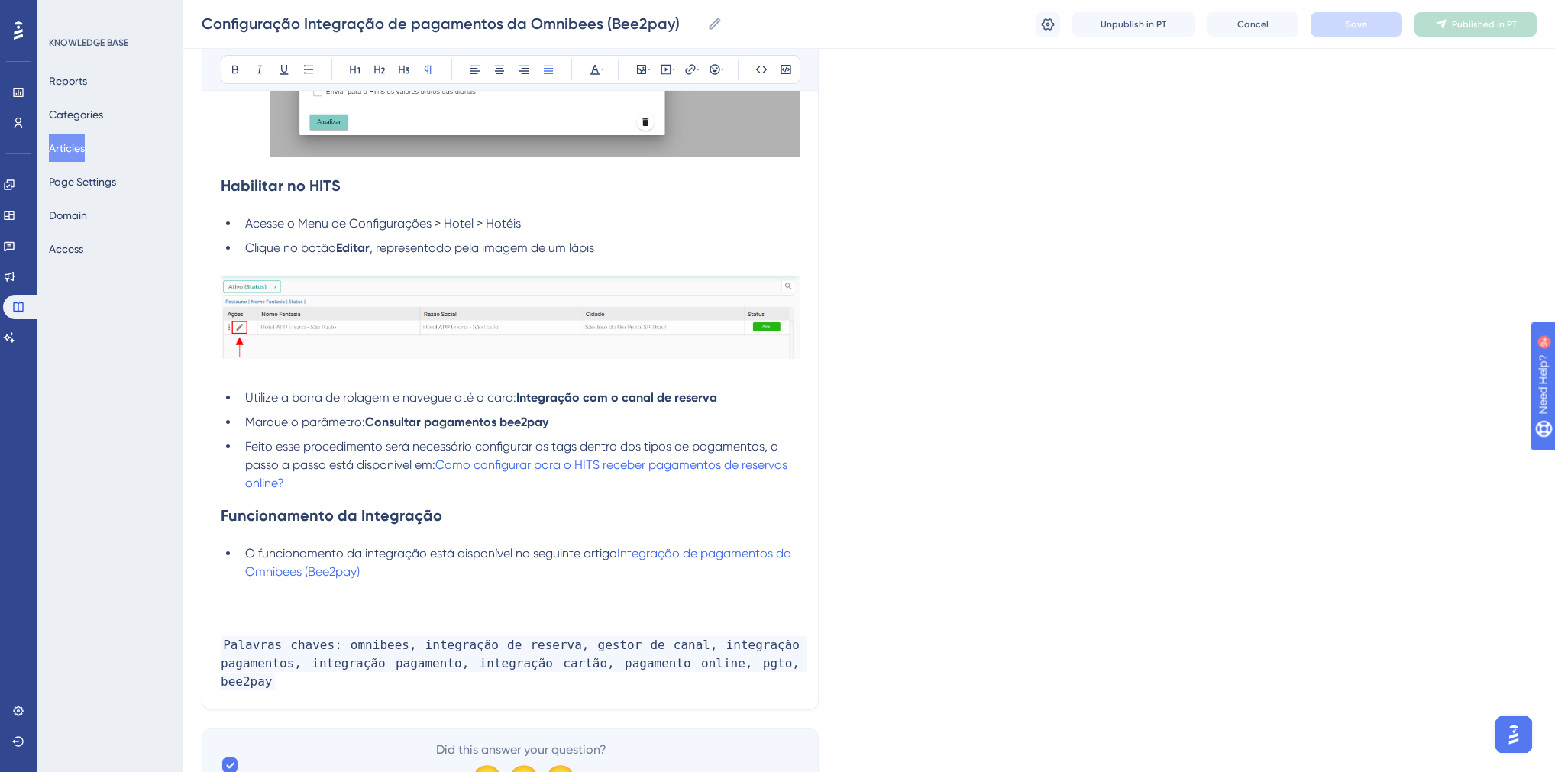
scroll to position [2257, 0]
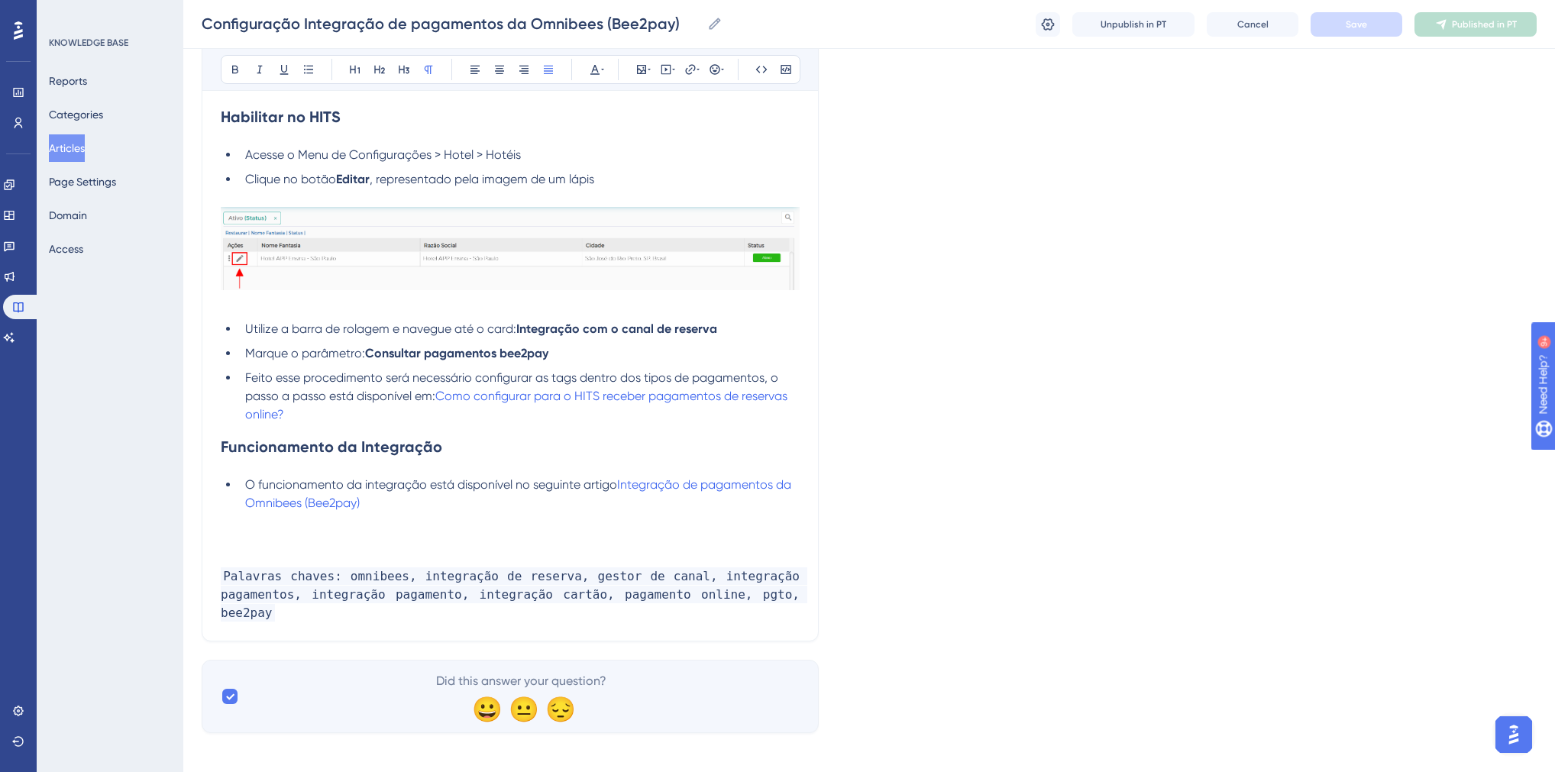
click at [76, 148] on button "Articles" at bounding box center [67, 147] width 36 height 27
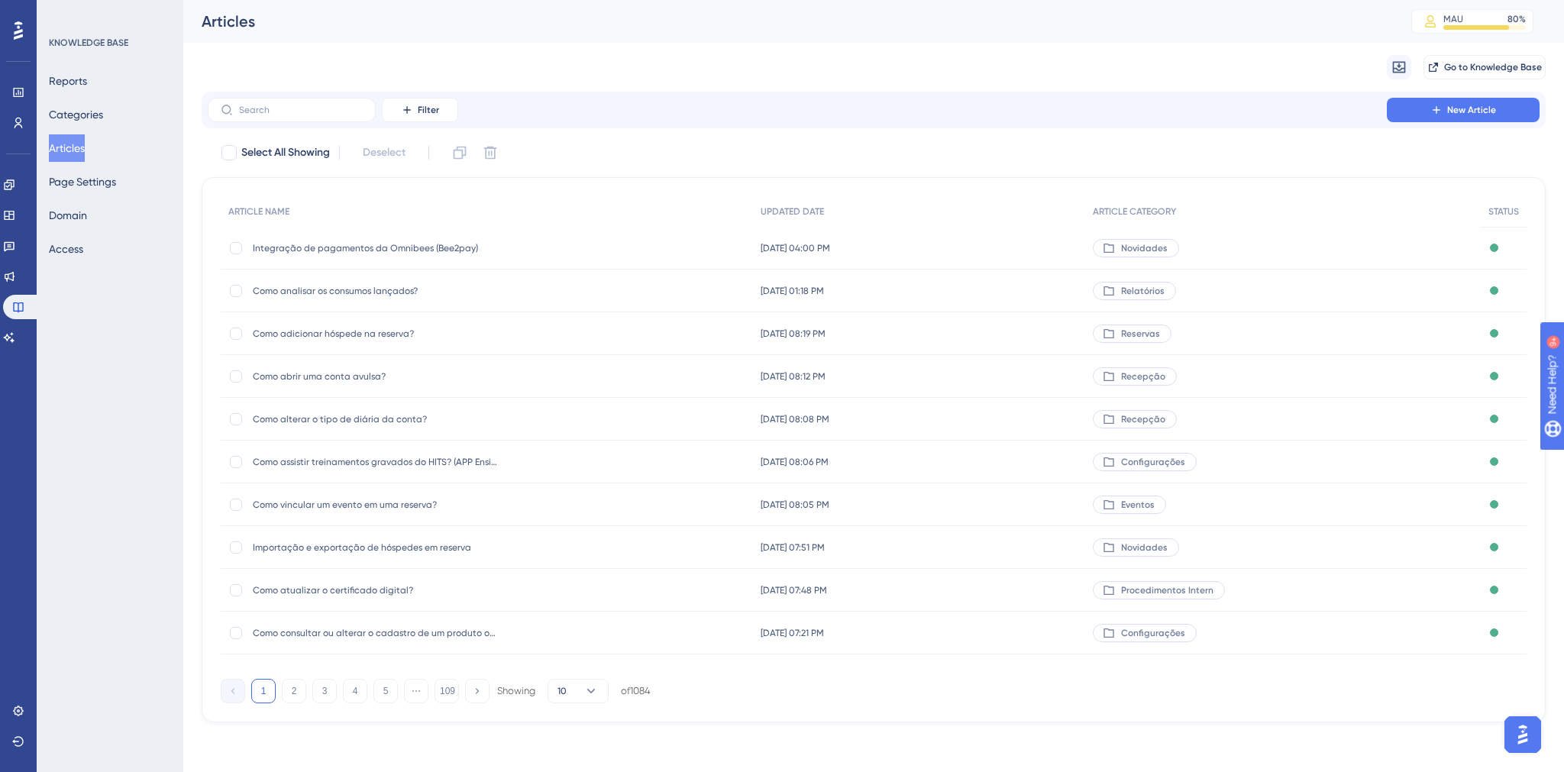
click at [285, 122] on div "Filter New Article" at bounding box center [874, 110] width 1344 height 37
click at [280, 116] on label at bounding box center [292, 110] width 168 height 24
click at [280, 115] on input "text" at bounding box center [301, 110] width 124 height 11
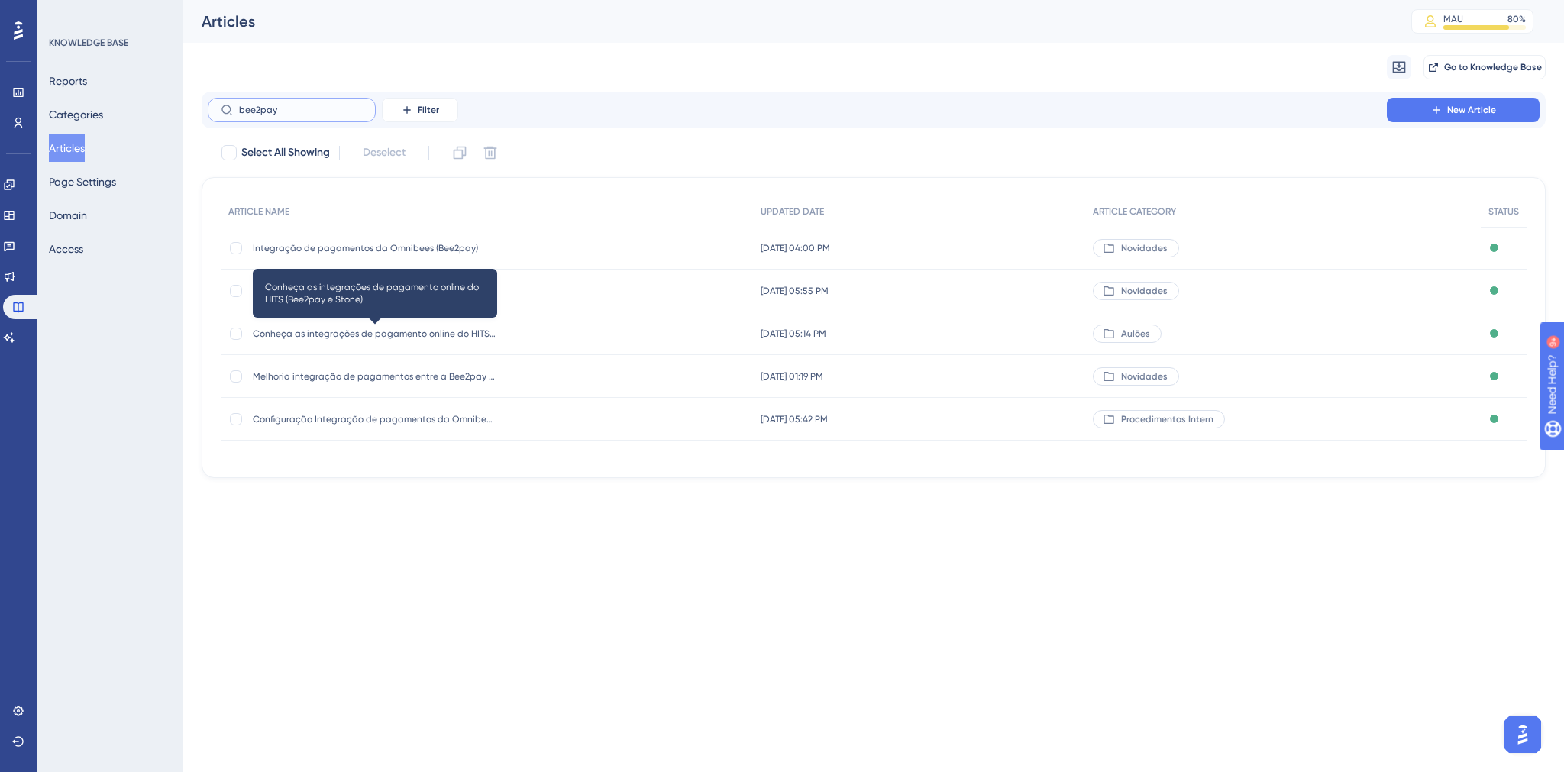
type input "bee2pay"
click at [446, 335] on span "Conheça as integrações de pagamento online do HITS (Bee2pay e Stone)" at bounding box center [375, 334] width 244 height 12
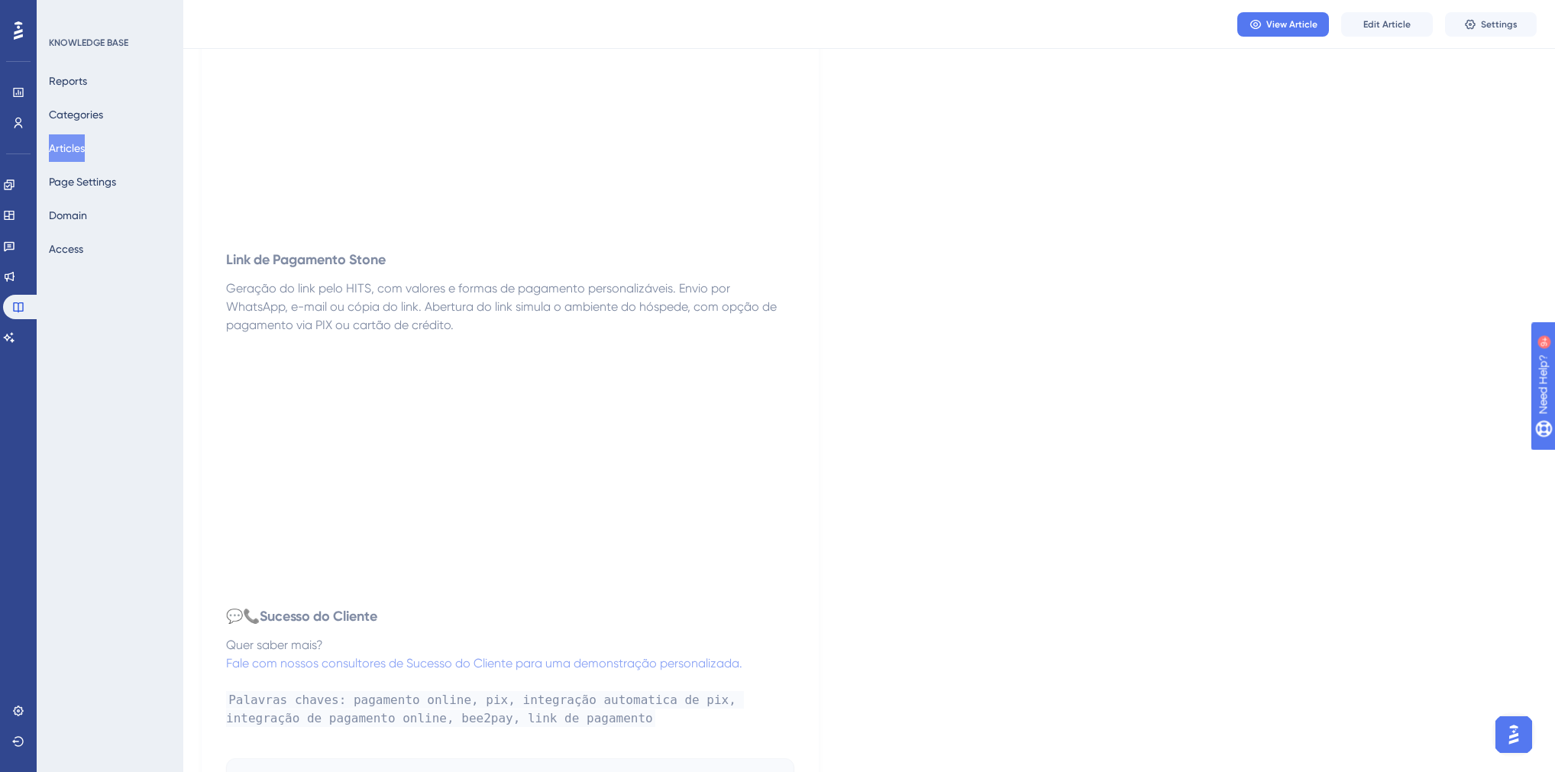
scroll to position [888, 0]
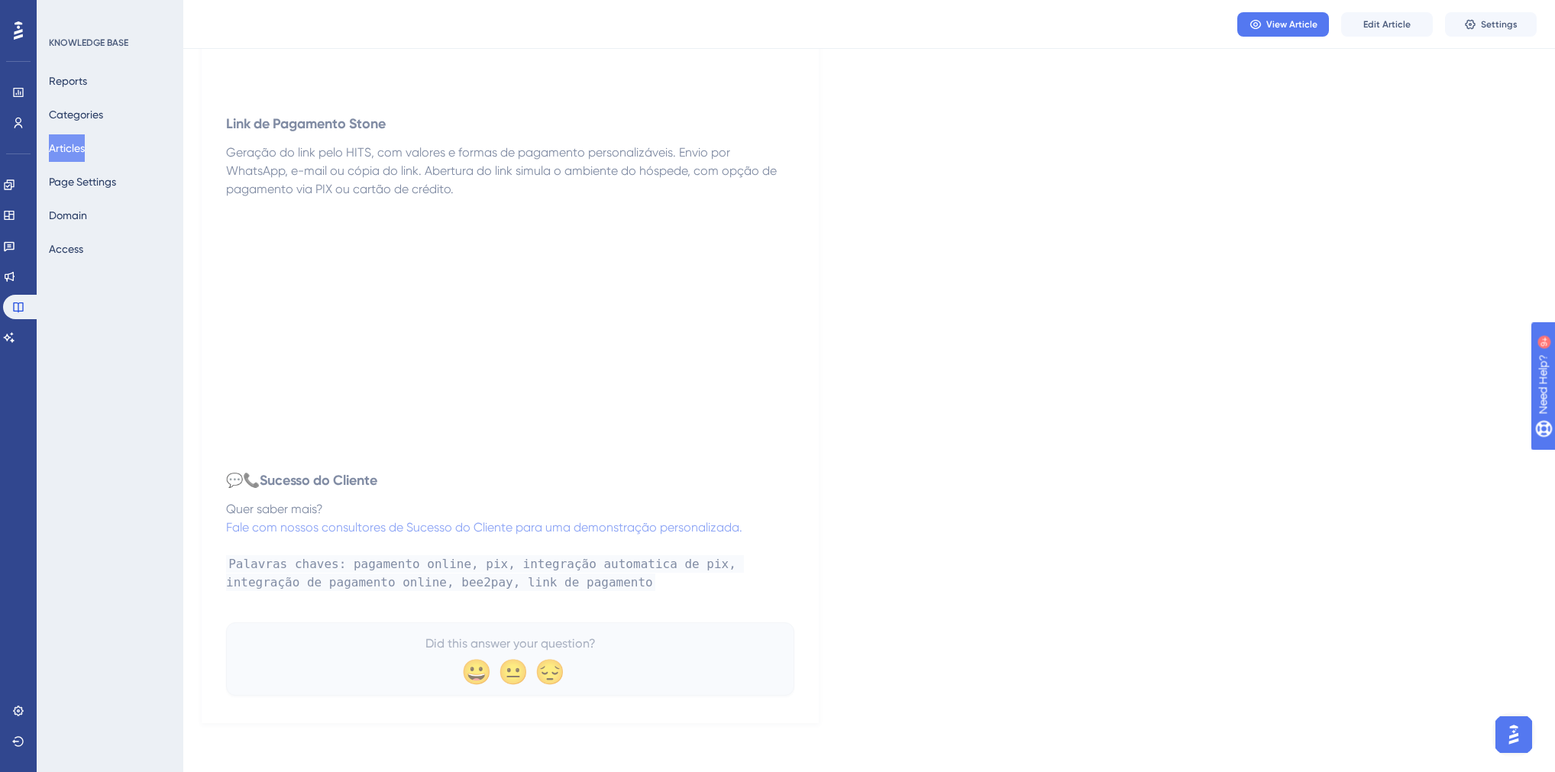
click at [73, 148] on button "Articles" at bounding box center [67, 147] width 36 height 27
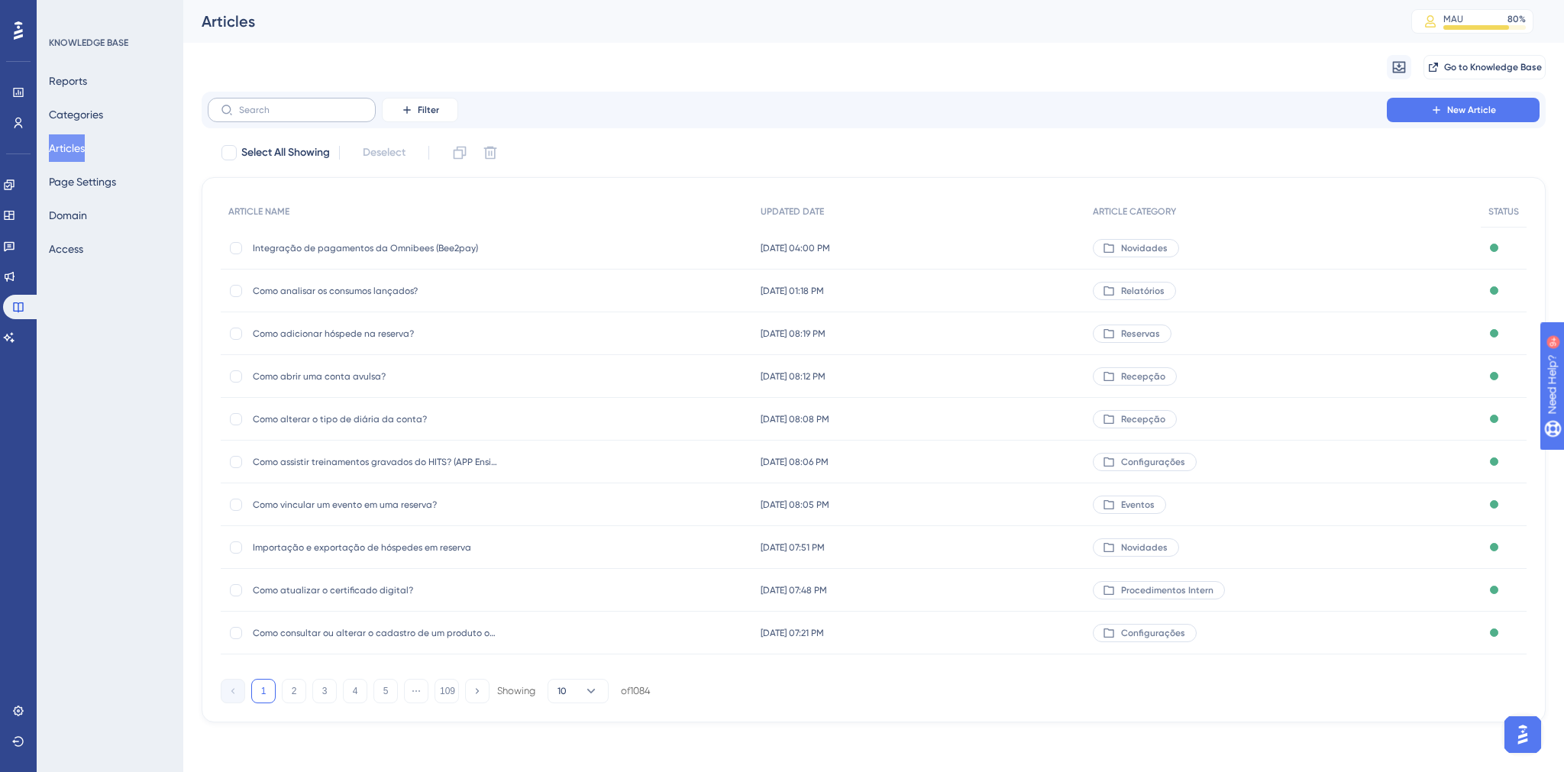
click at [269, 118] on label at bounding box center [292, 110] width 168 height 24
click at [269, 115] on input "text" at bounding box center [301, 110] width 124 height 11
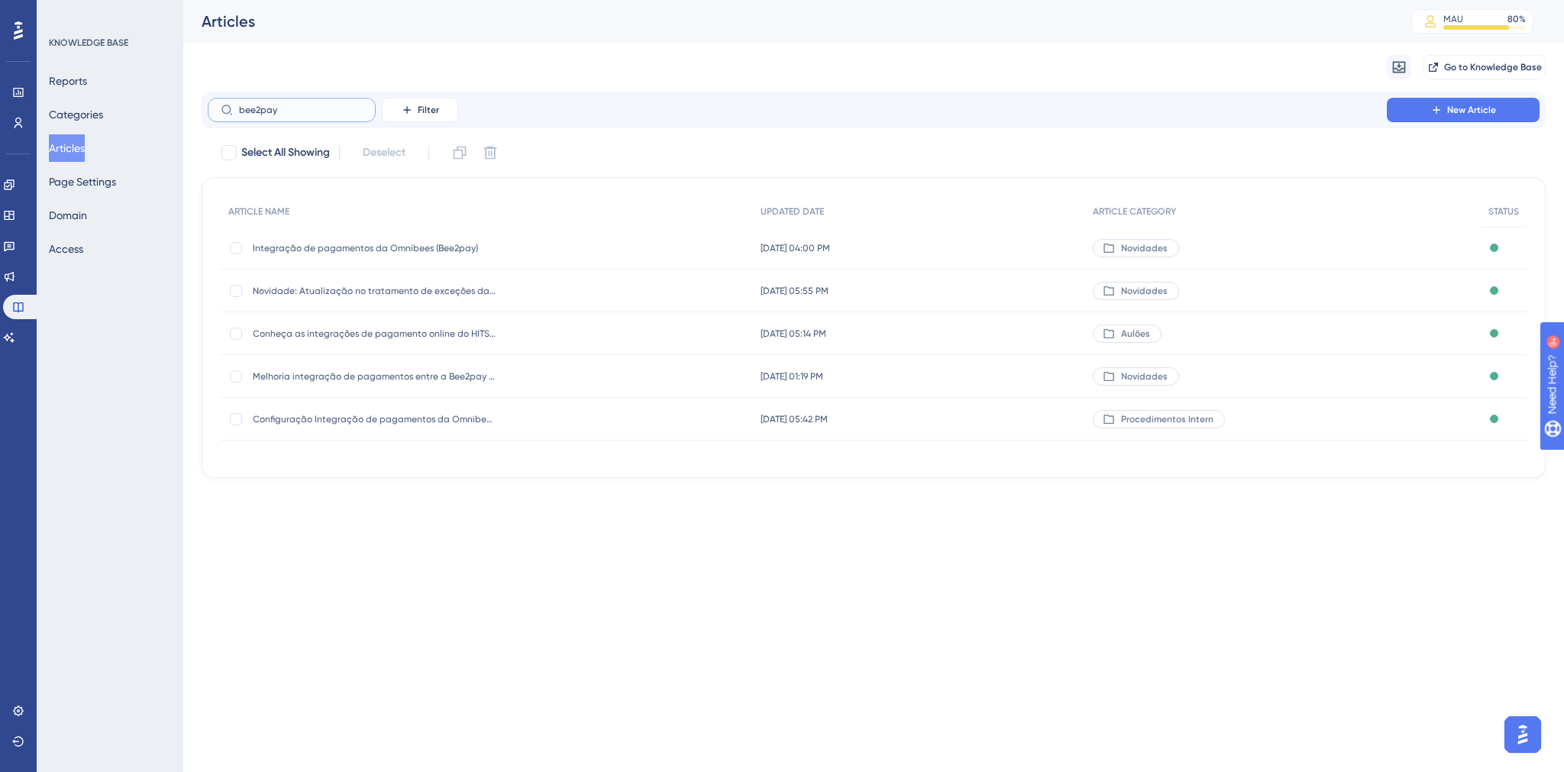
type input "bee2pay"
click at [339, 249] on span "Integração de pagamentos da Omnibees (Bee2pay)" at bounding box center [375, 248] width 244 height 12
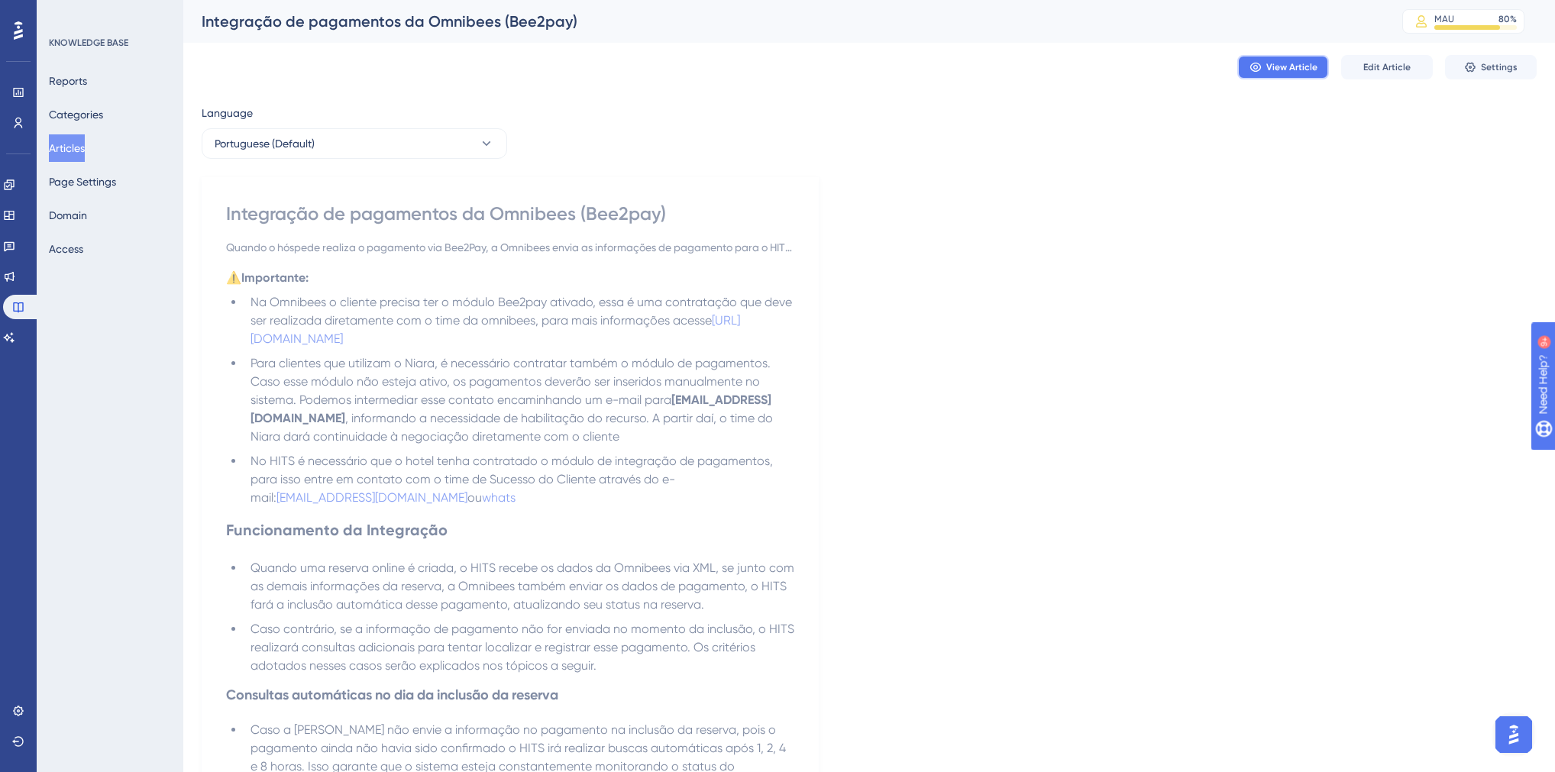
click at [1308, 68] on span "View Article" at bounding box center [1291, 67] width 51 height 12
